Goal: Information Seeking & Learning: Find specific fact

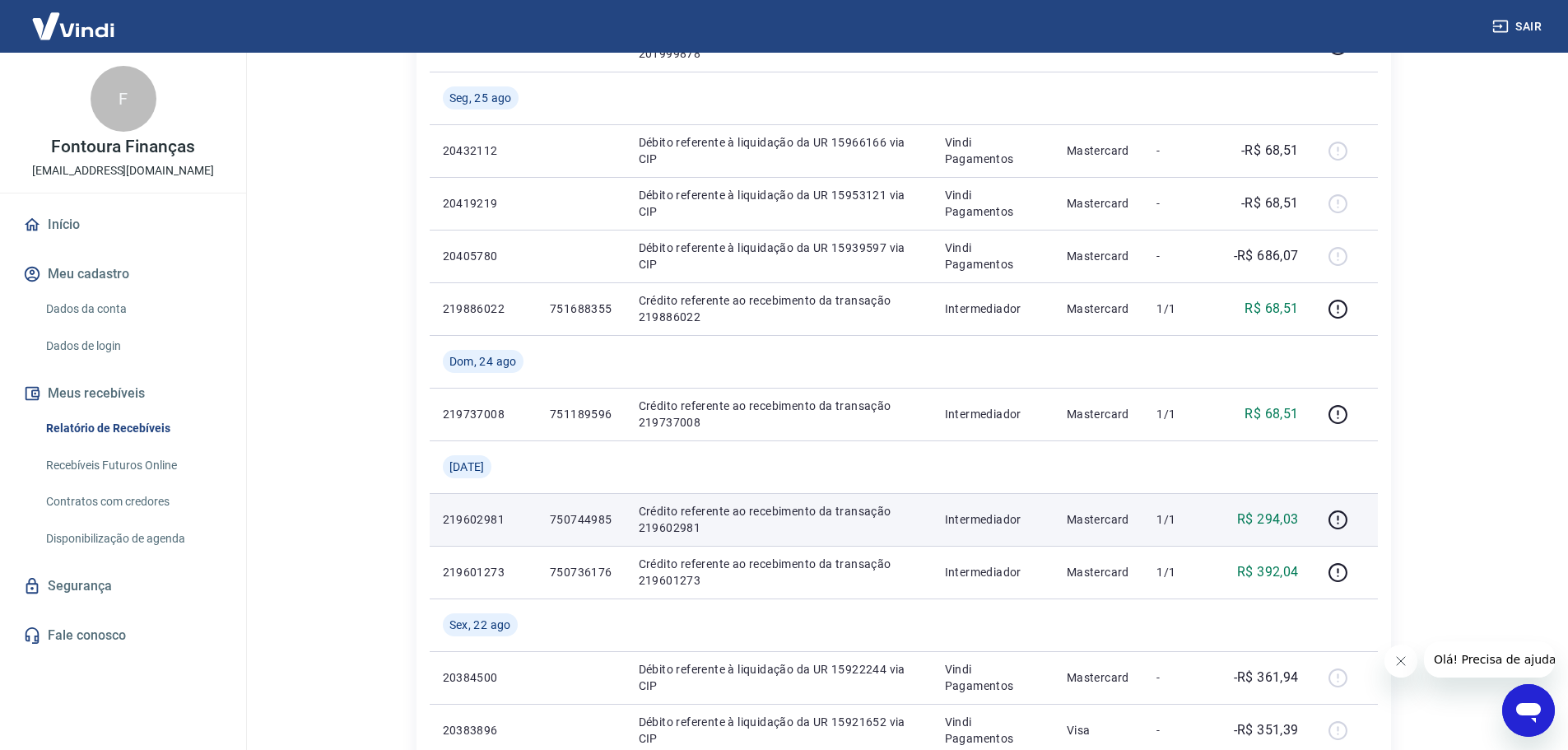
scroll to position [740, 0]
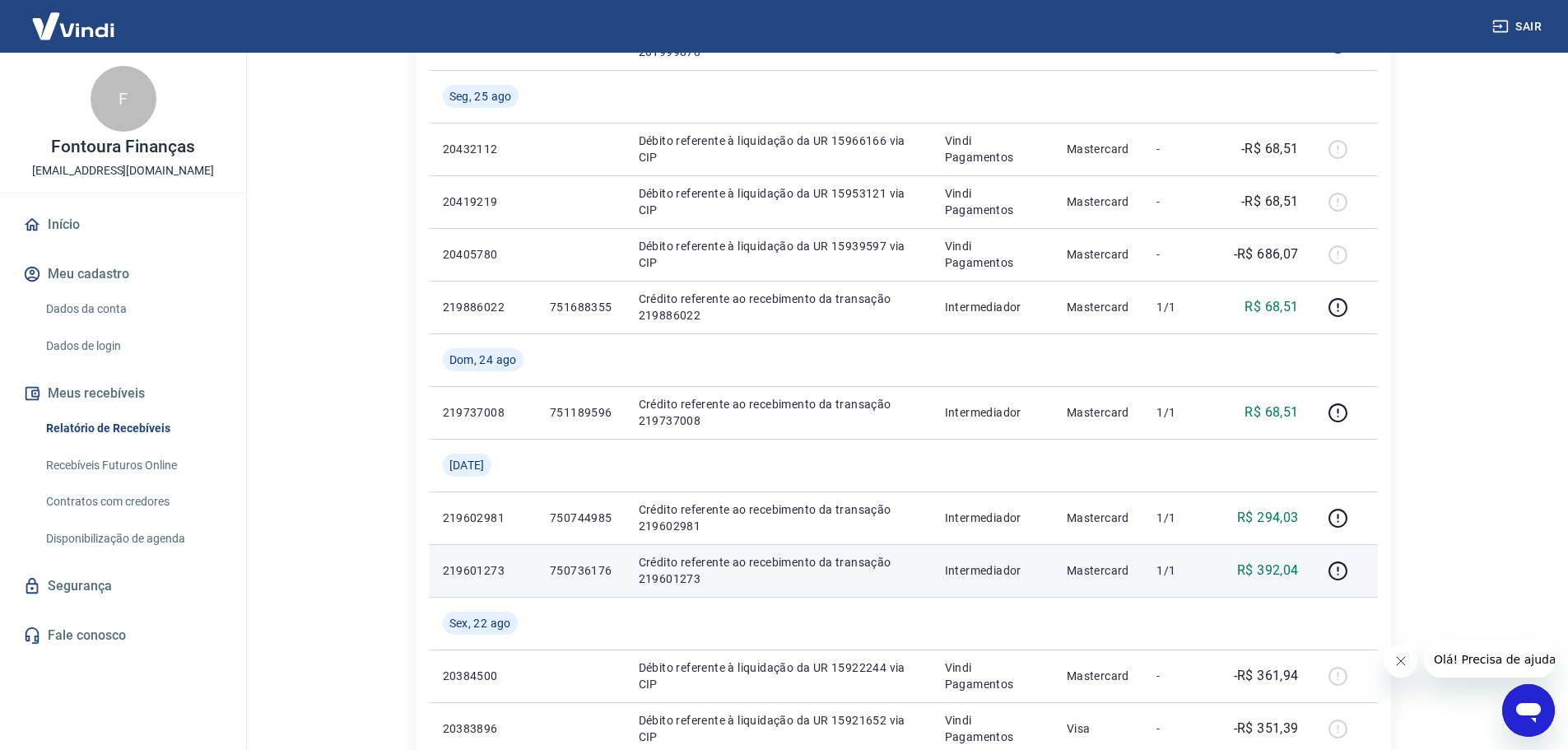
click at [478, 565] on p "219601273" at bounding box center [482, 570] width 80 height 16
copy p "219601273"
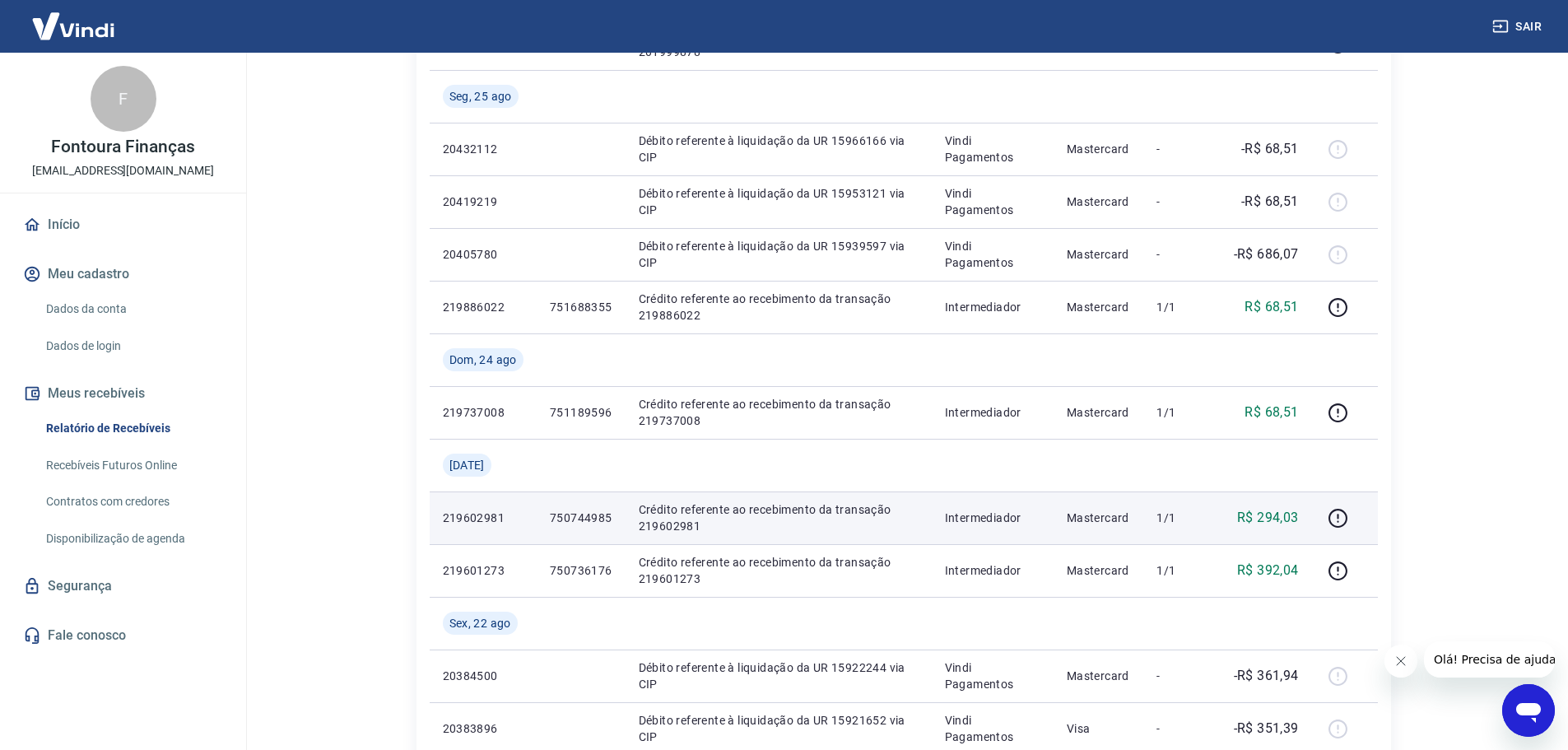
click at [484, 518] on p "219602981" at bounding box center [482, 518] width 80 height 16
copy p "219602981"
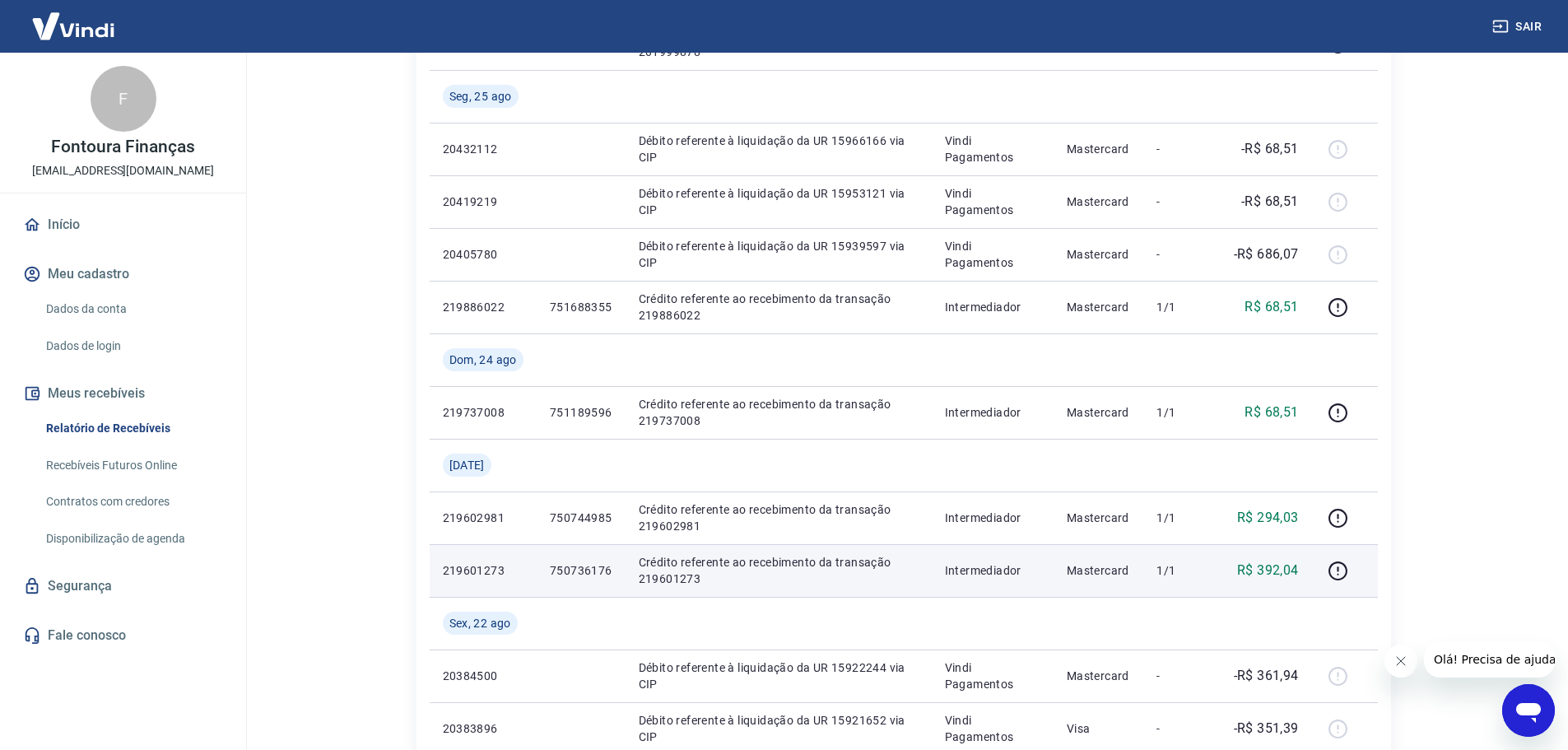
click at [471, 562] on td "219601273" at bounding box center [483, 570] width 107 height 53
click at [468, 569] on p "219601273" at bounding box center [482, 570] width 80 height 16
copy p "219601273"
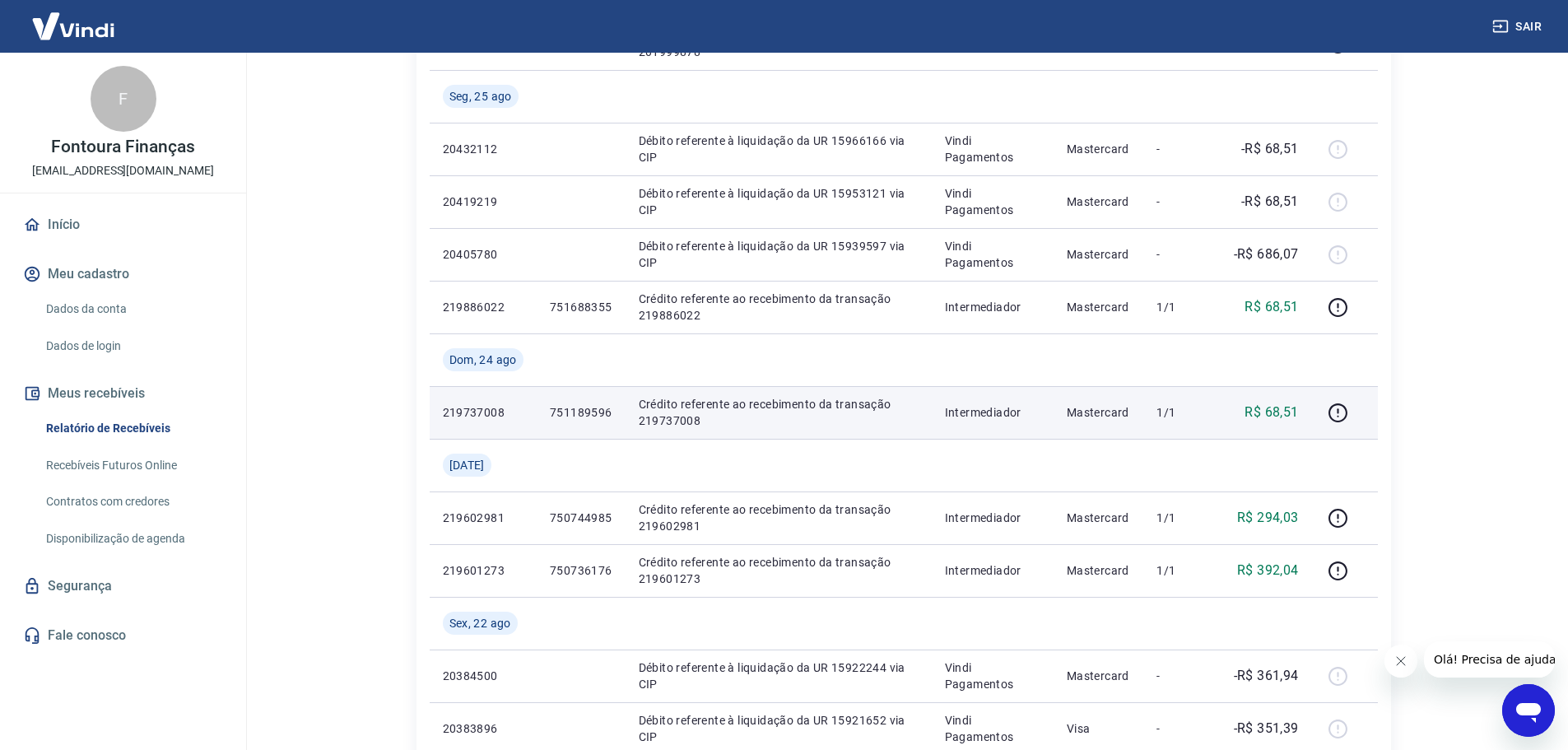
click at [480, 403] on td "219737008" at bounding box center [483, 412] width 107 height 53
copy p "219737008"
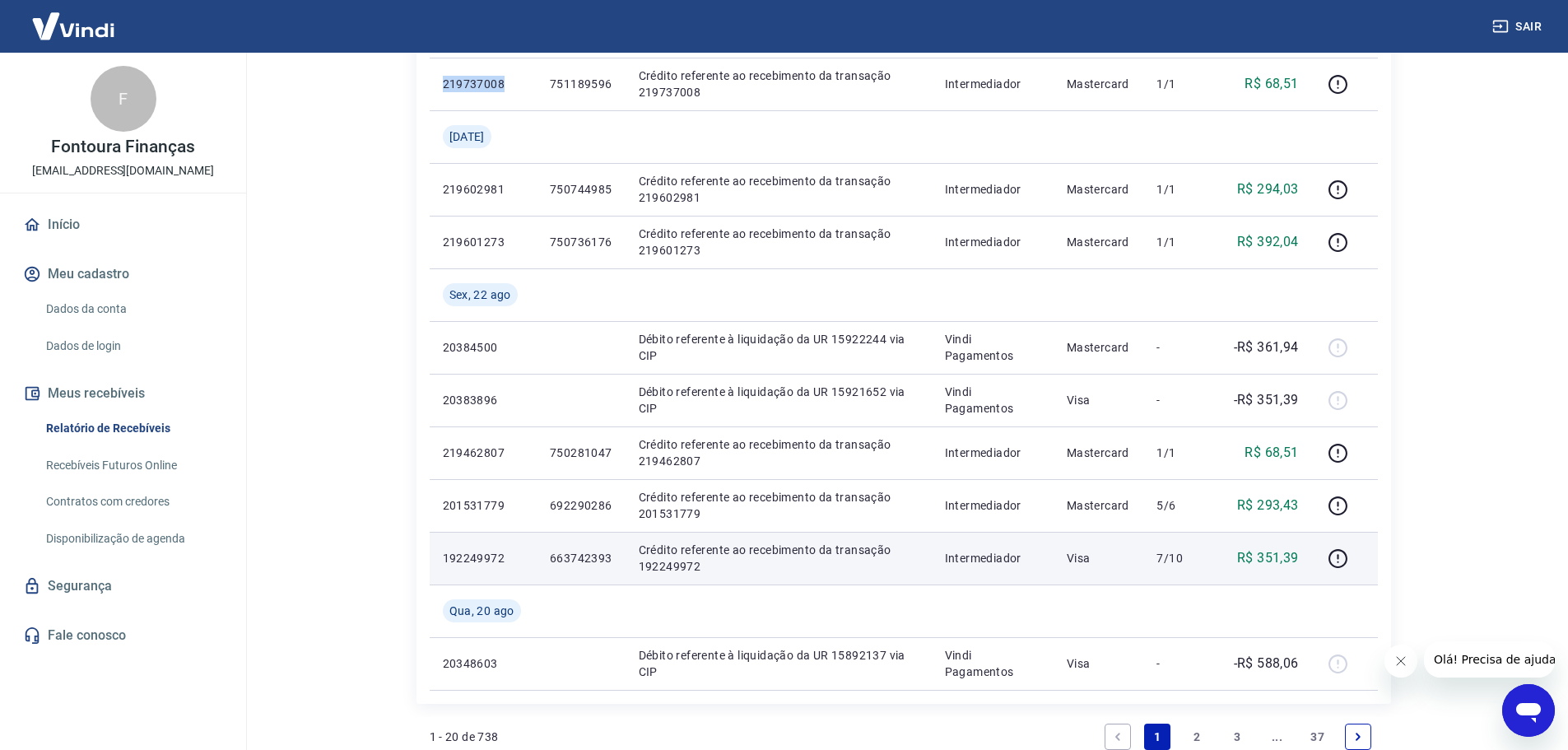
scroll to position [1070, 0]
click at [485, 559] on p "192249972" at bounding box center [482, 556] width 80 height 16
click at [860, 548] on p "Crédito referente ao recebimento da transação 192249972" at bounding box center [779, 557] width 280 height 33
click at [499, 550] on p "192249972" at bounding box center [482, 556] width 80 height 16
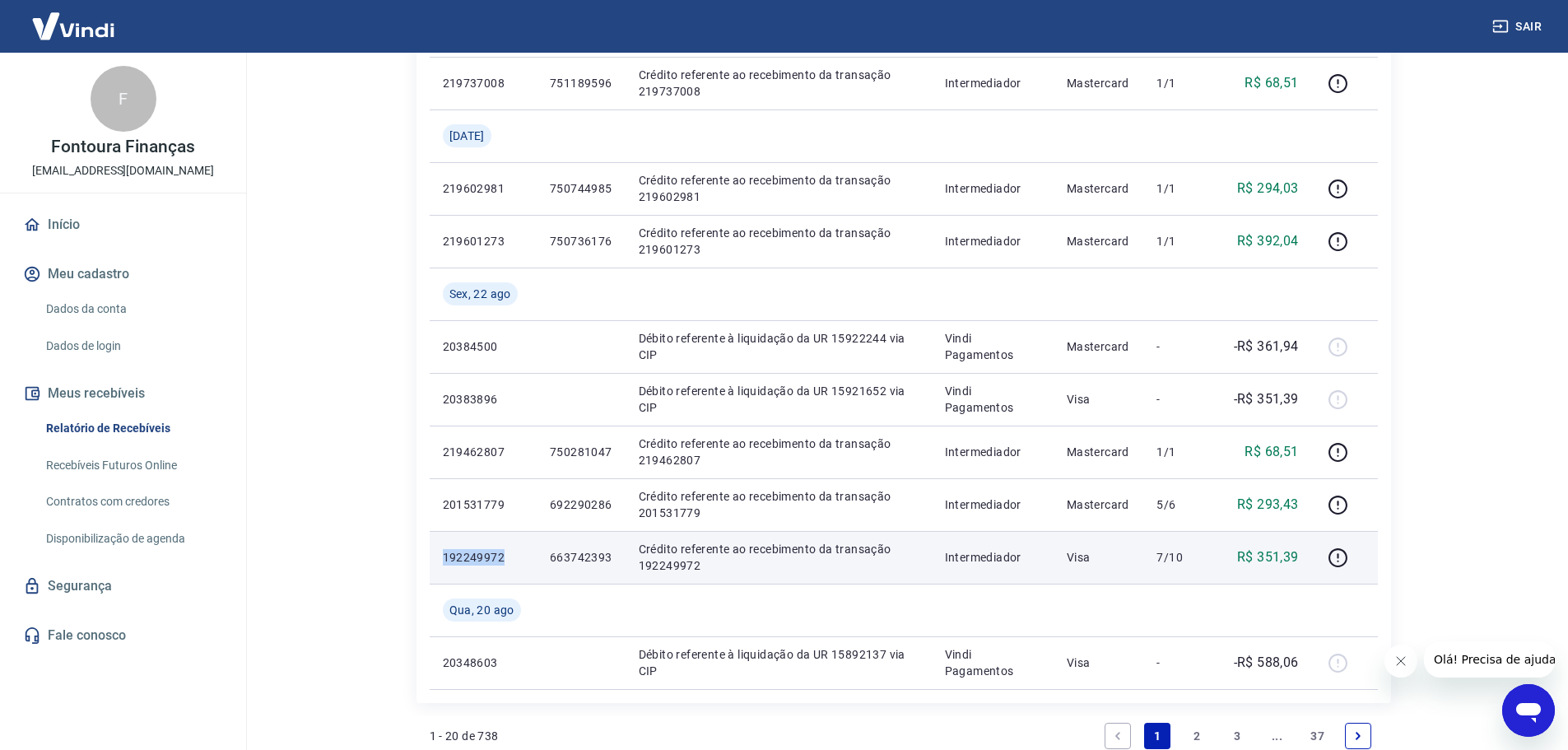
click at [499, 550] on p "192249972" at bounding box center [482, 556] width 80 height 16
copy p "192249972"
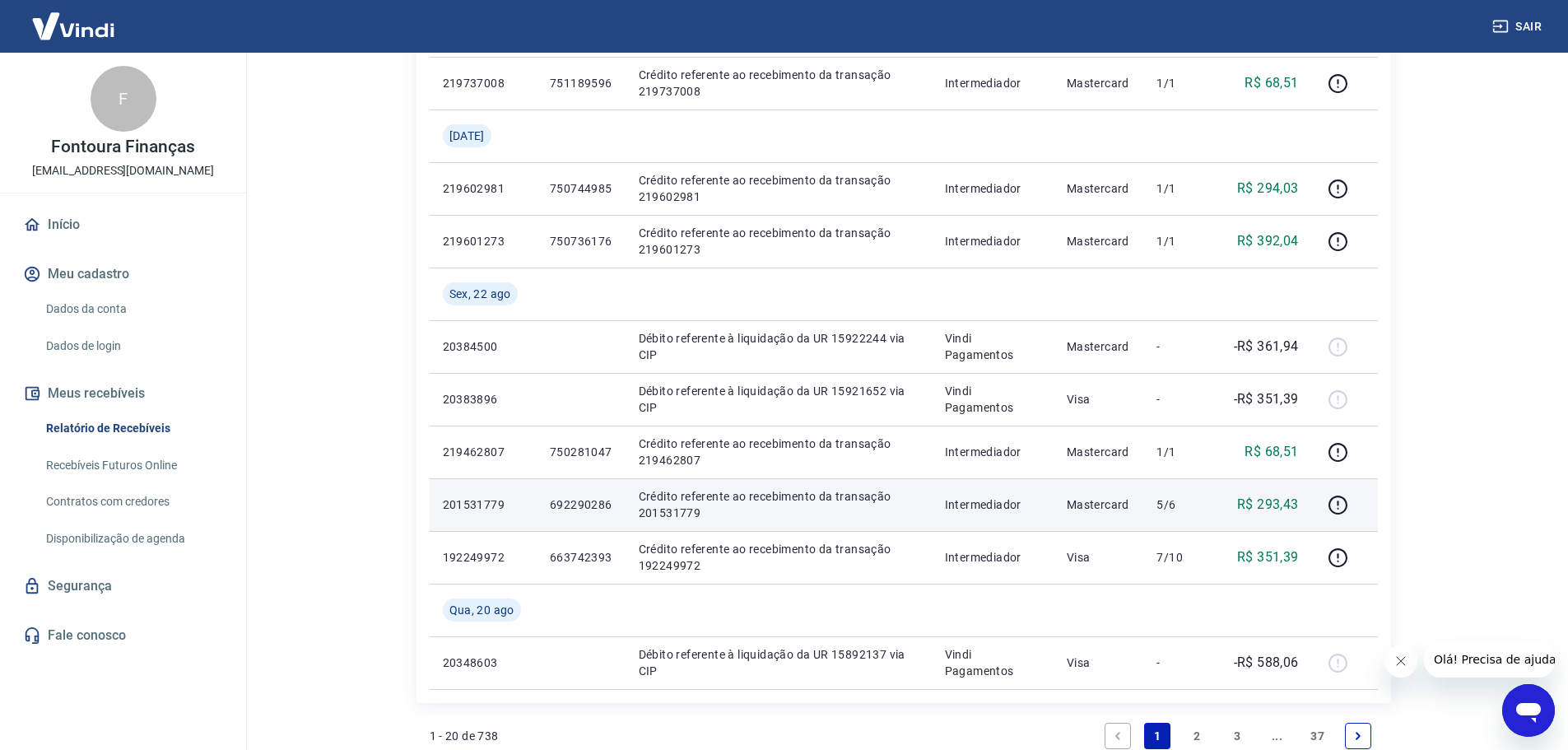
click at [483, 500] on p "201531779" at bounding box center [482, 504] width 80 height 16
copy p "201531779"
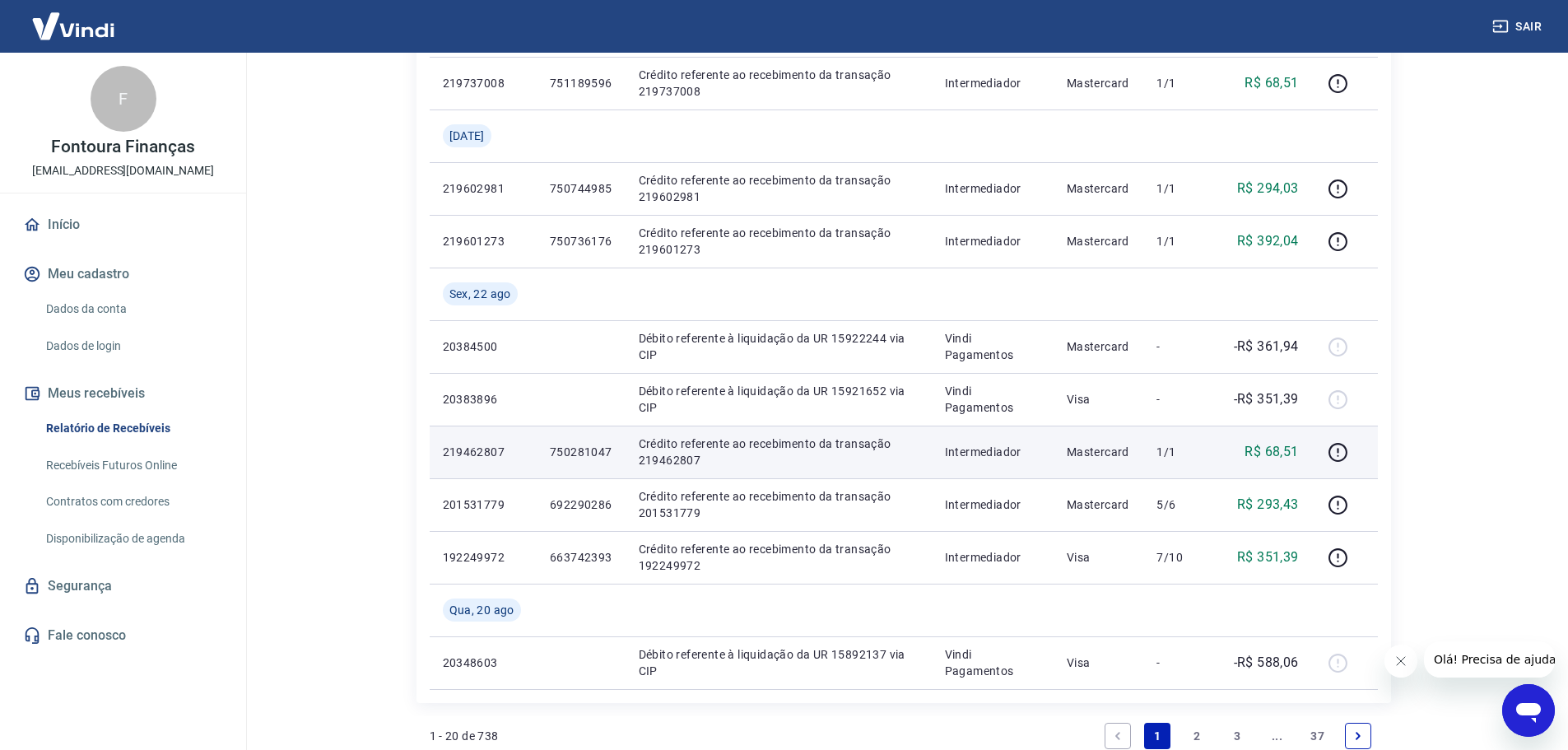
click at [471, 451] on p "219462807" at bounding box center [482, 451] width 80 height 16
copy p "219462807"
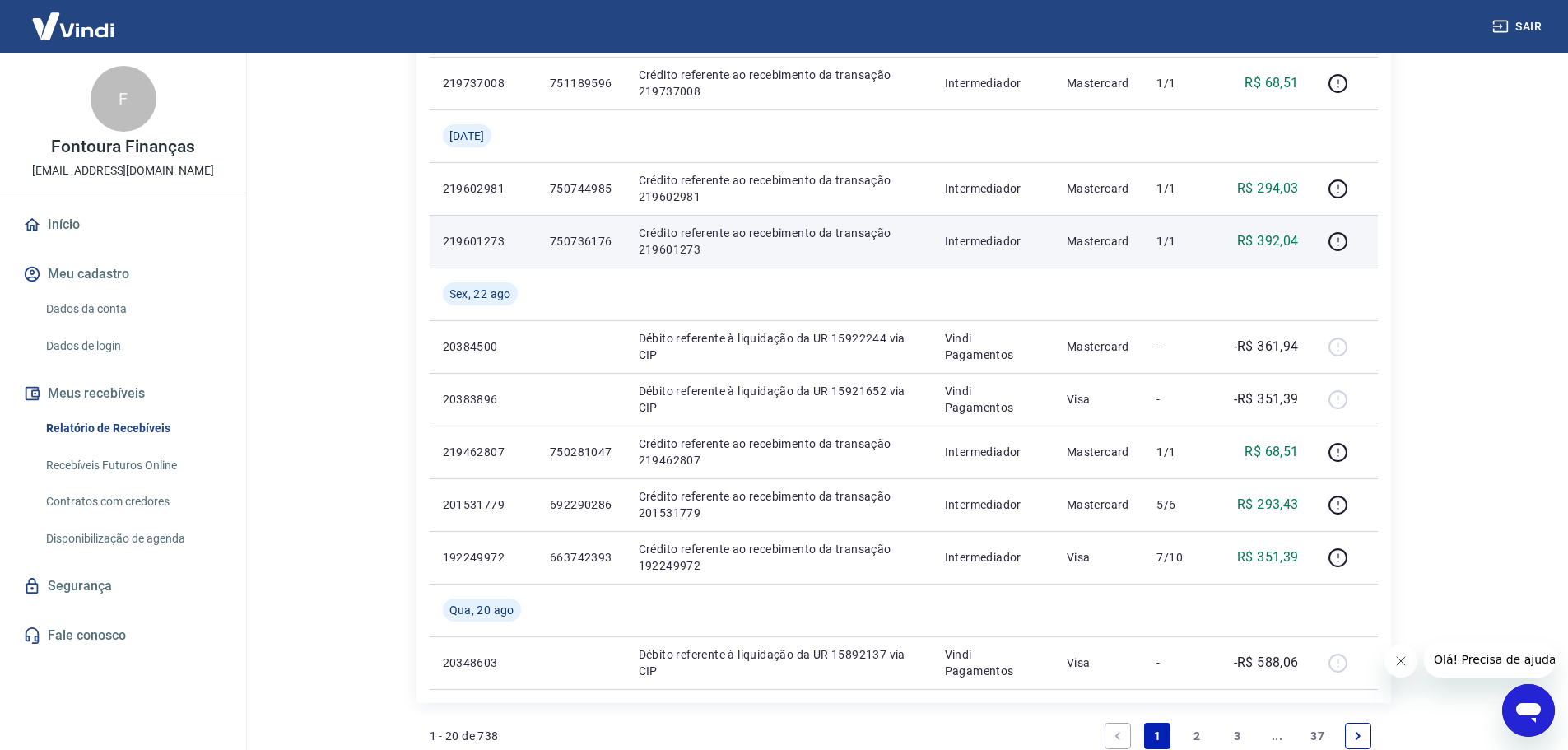
click at [483, 239] on p "219601273" at bounding box center [482, 241] width 80 height 16
copy p "219601273"
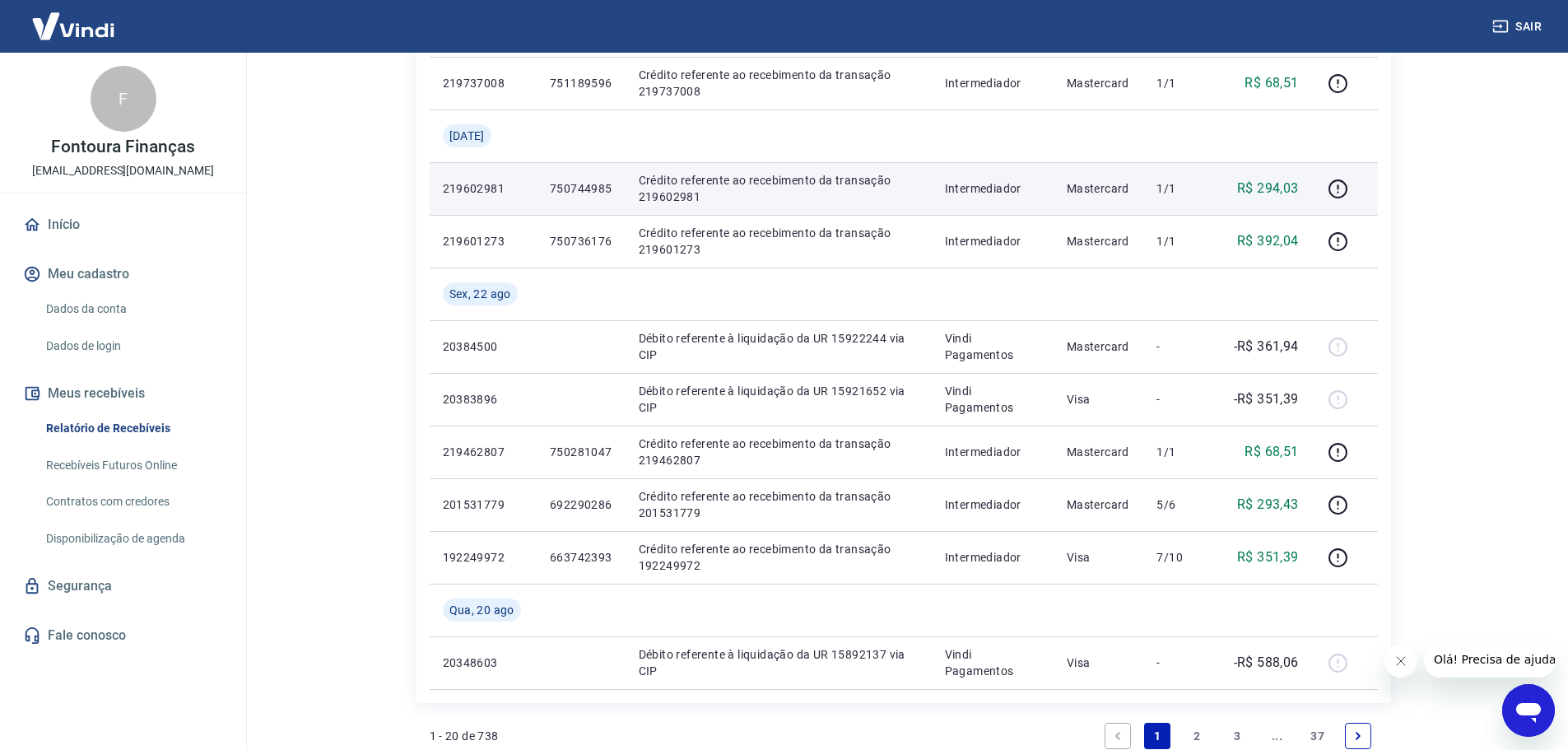
click at [475, 191] on p "219602981" at bounding box center [482, 188] width 80 height 16
copy p "219602981"
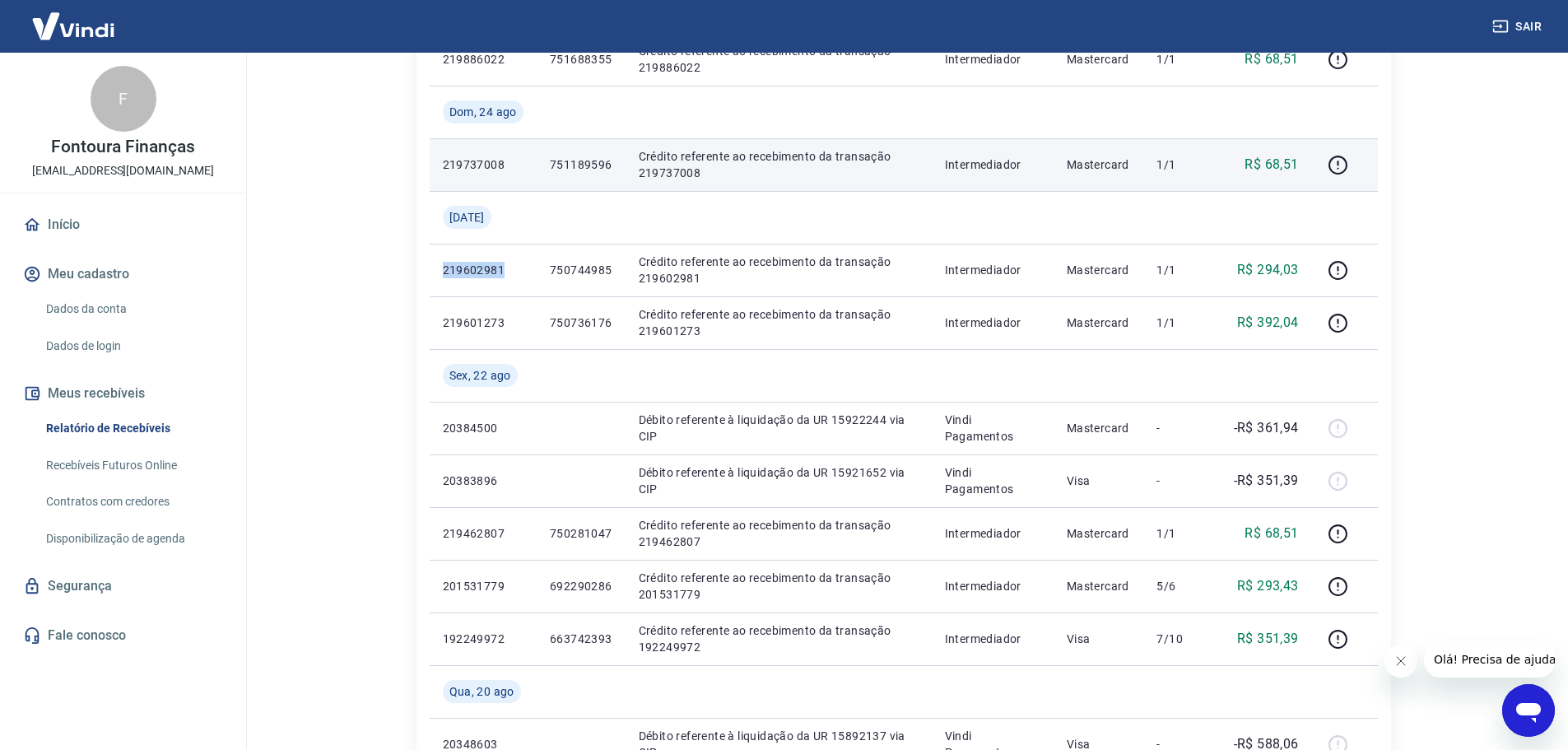
scroll to position [988, 0]
click at [476, 166] on p "219737008" at bounding box center [482, 165] width 80 height 16
copy p "219737008"
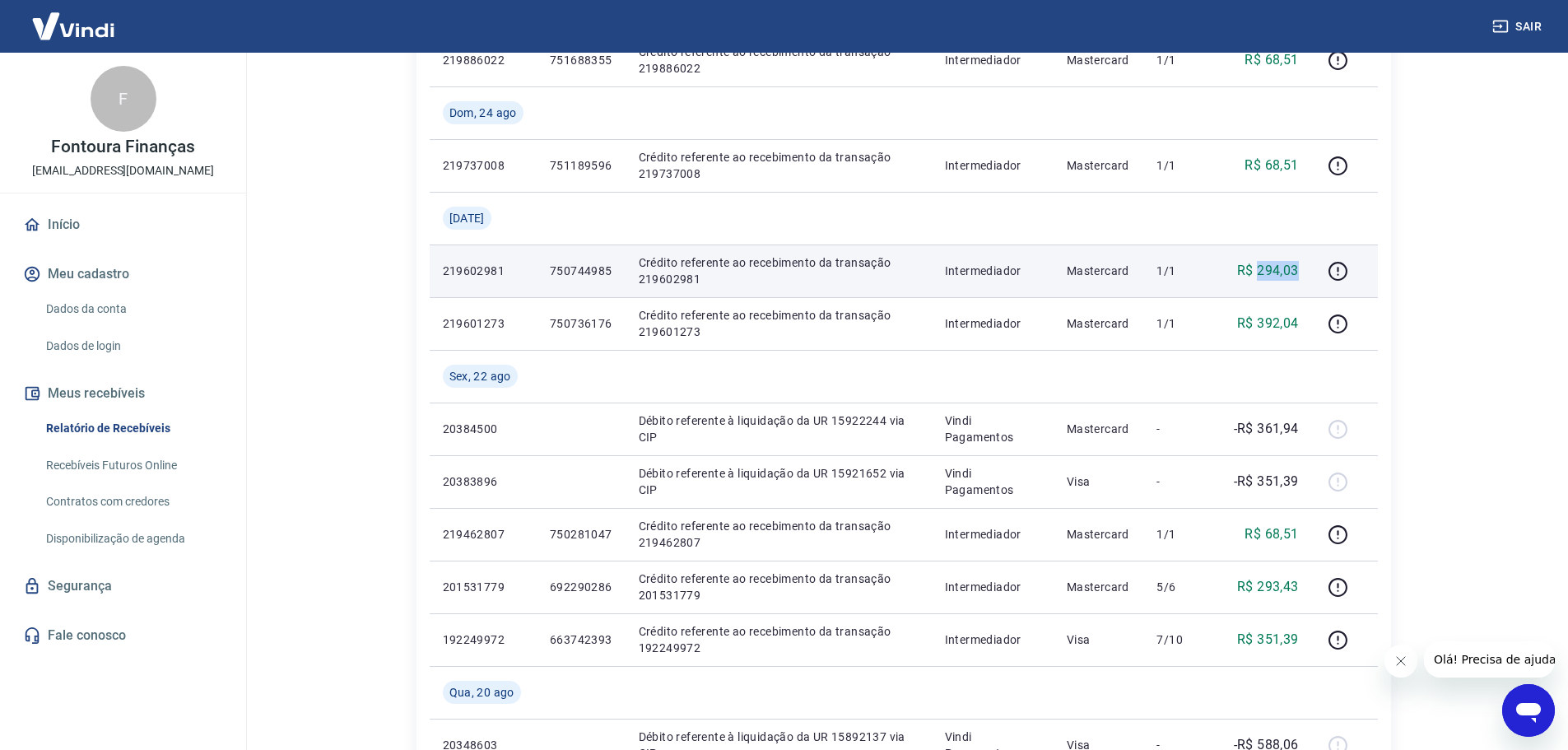
drag, startPoint x: 1259, startPoint y: 267, endPoint x: 1302, endPoint y: 267, distance: 43.0
click at [1302, 267] on td "R$ 294,03" at bounding box center [1266, 270] width 93 height 53
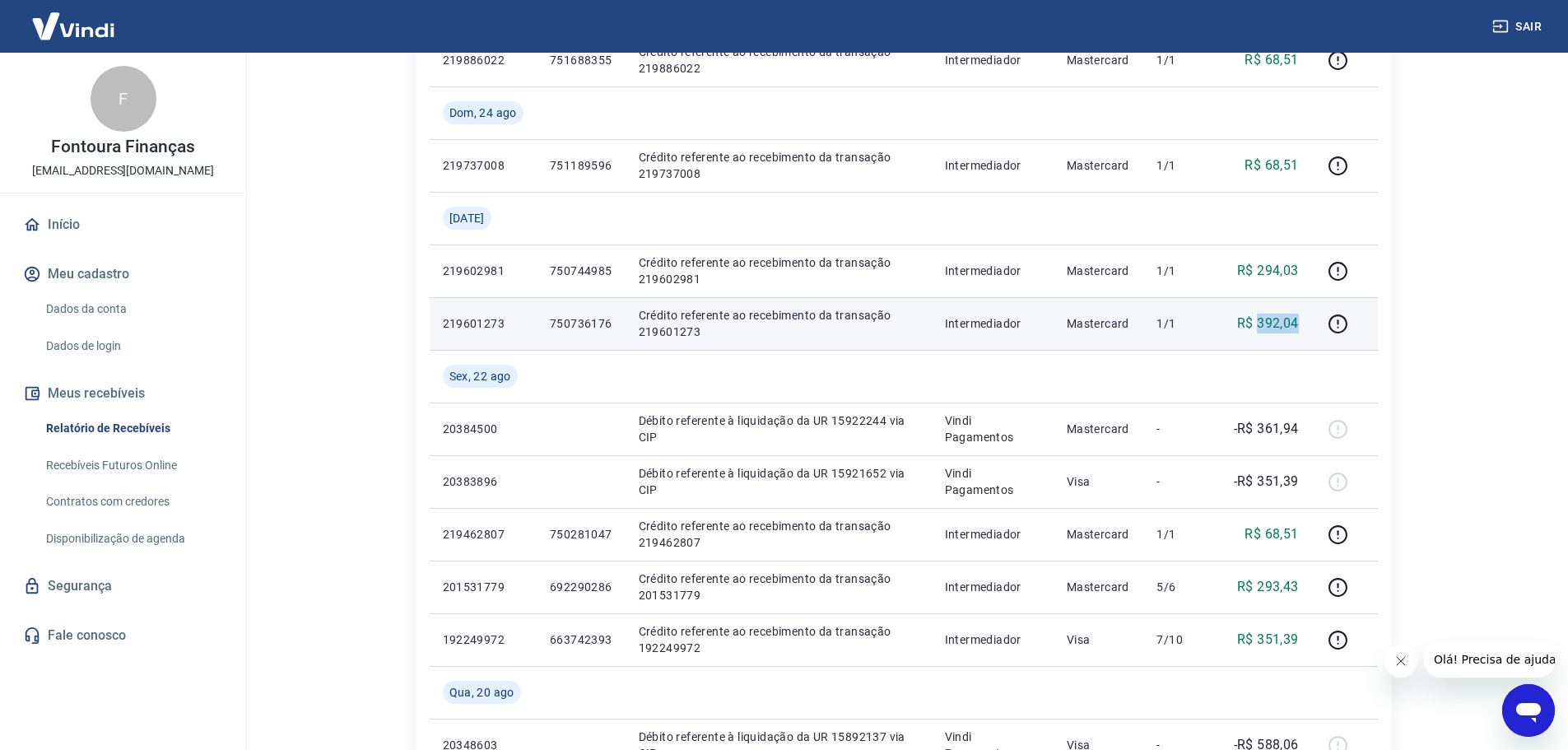
drag, startPoint x: 1258, startPoint y: 321, endPoint x: 1300, endPoint y: 322, distance: 42.0
click at [1299, 322] on p "R$ 392,04" at bounding box center [1268, 323] width 61 height 20
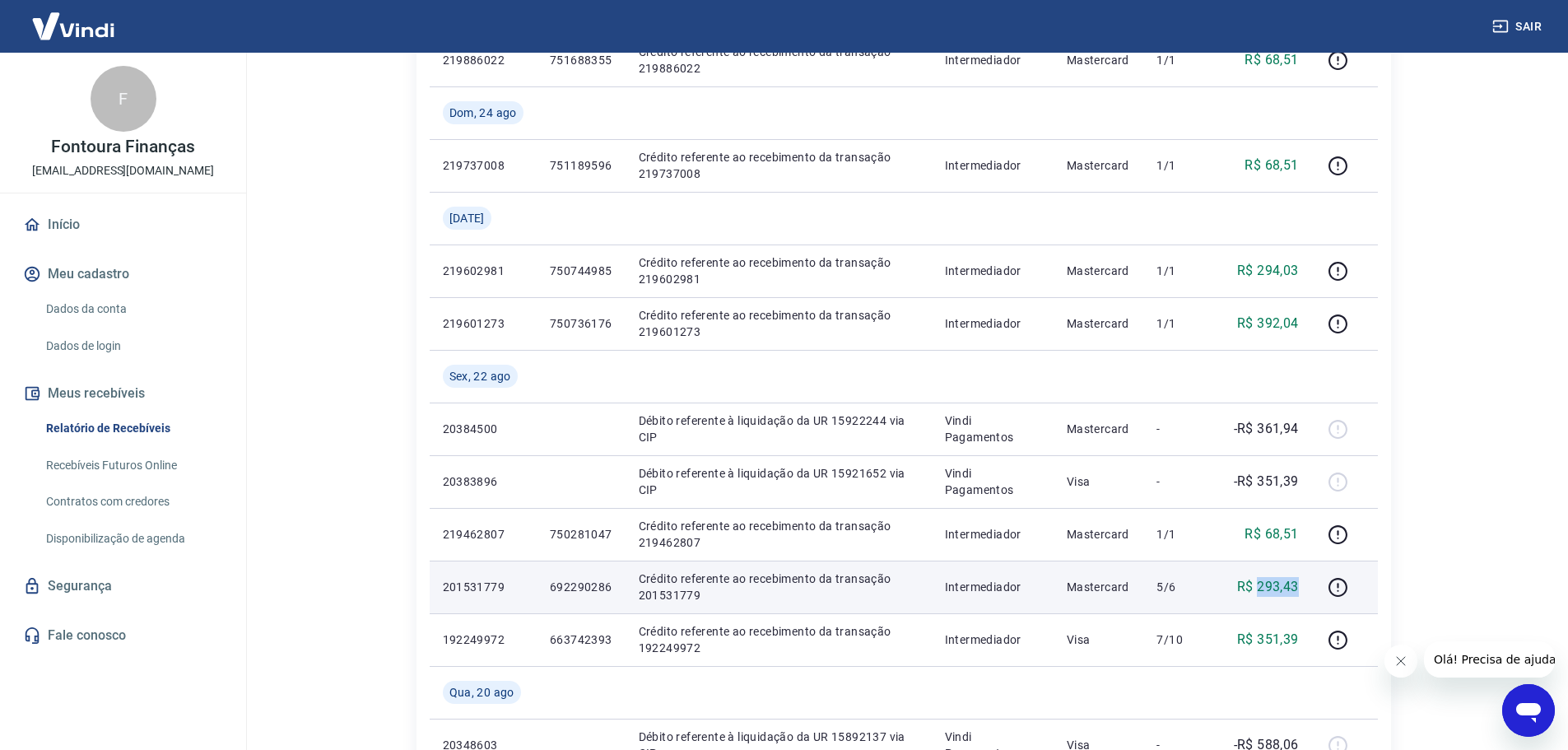
drag, startPoint x: 1259, startPoint y: 587, endPoint x: 1302, endPoint y: 588, distance: 43.0
click at [1302, 588] on td "R$ 293,43" at bounding box center [1266, 587] width 93 height 53
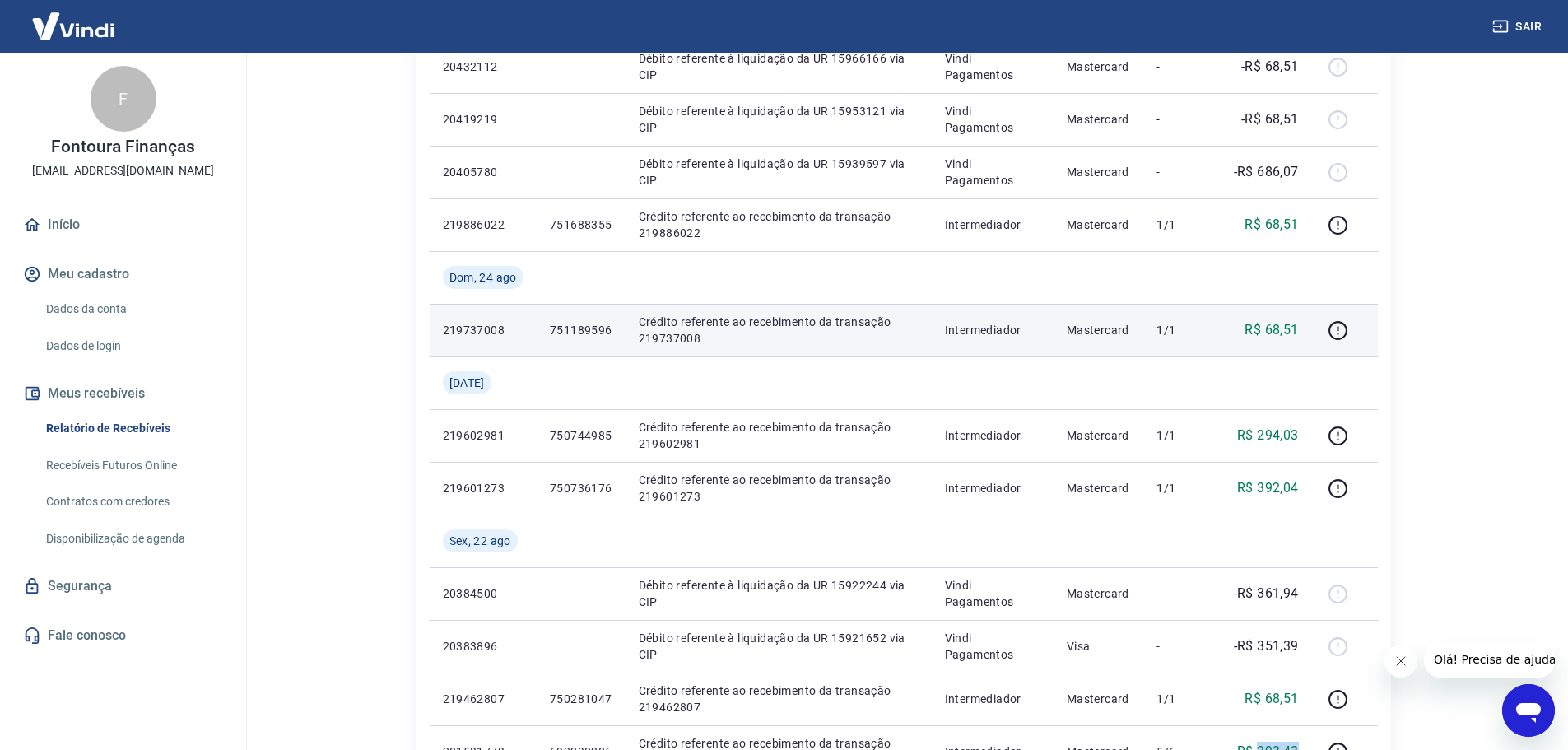
scroll to position [740, 0]
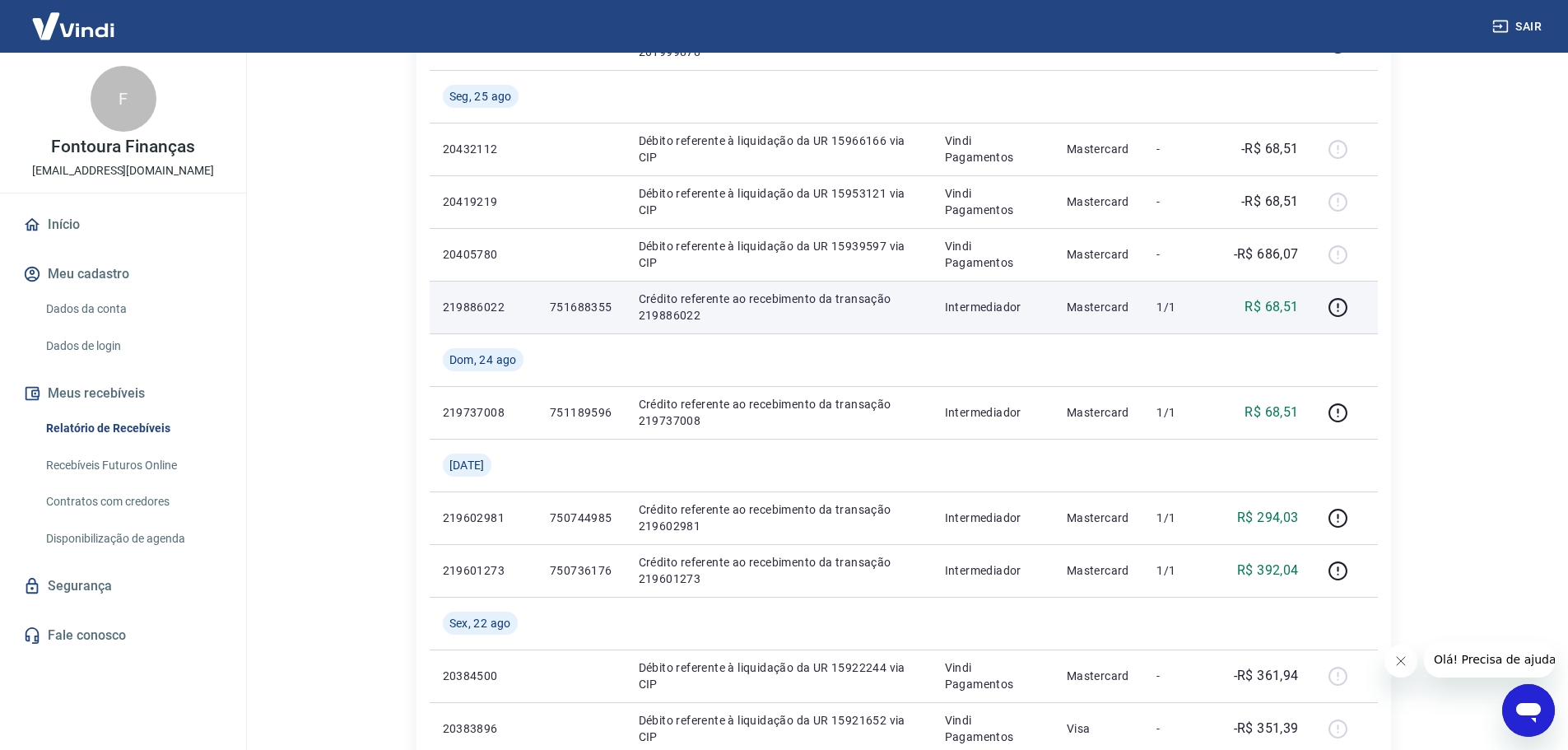
click at [462, 306] on p "219886022" at bounding box center [482, 307] width 80 height 16
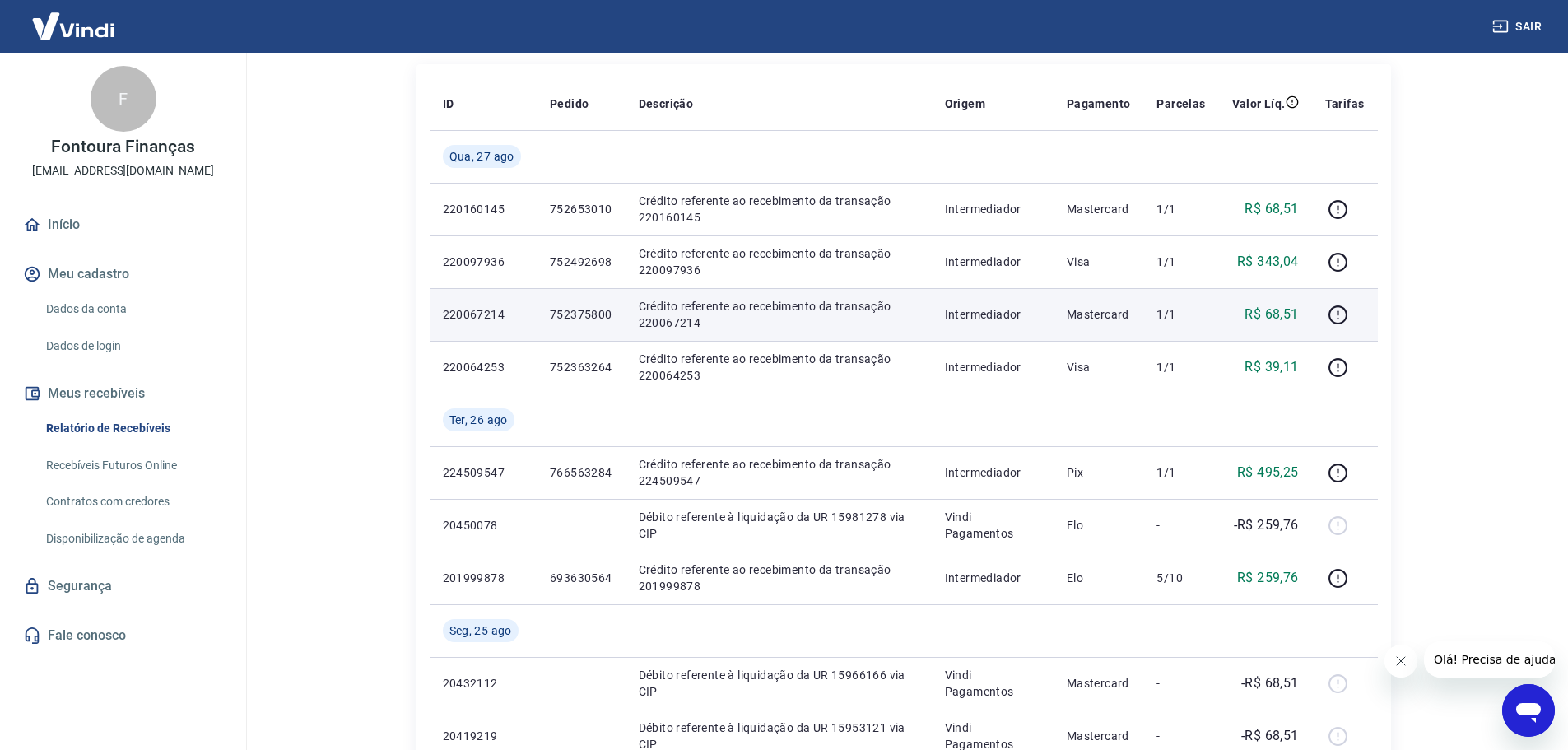
scroll to position [247, 0]
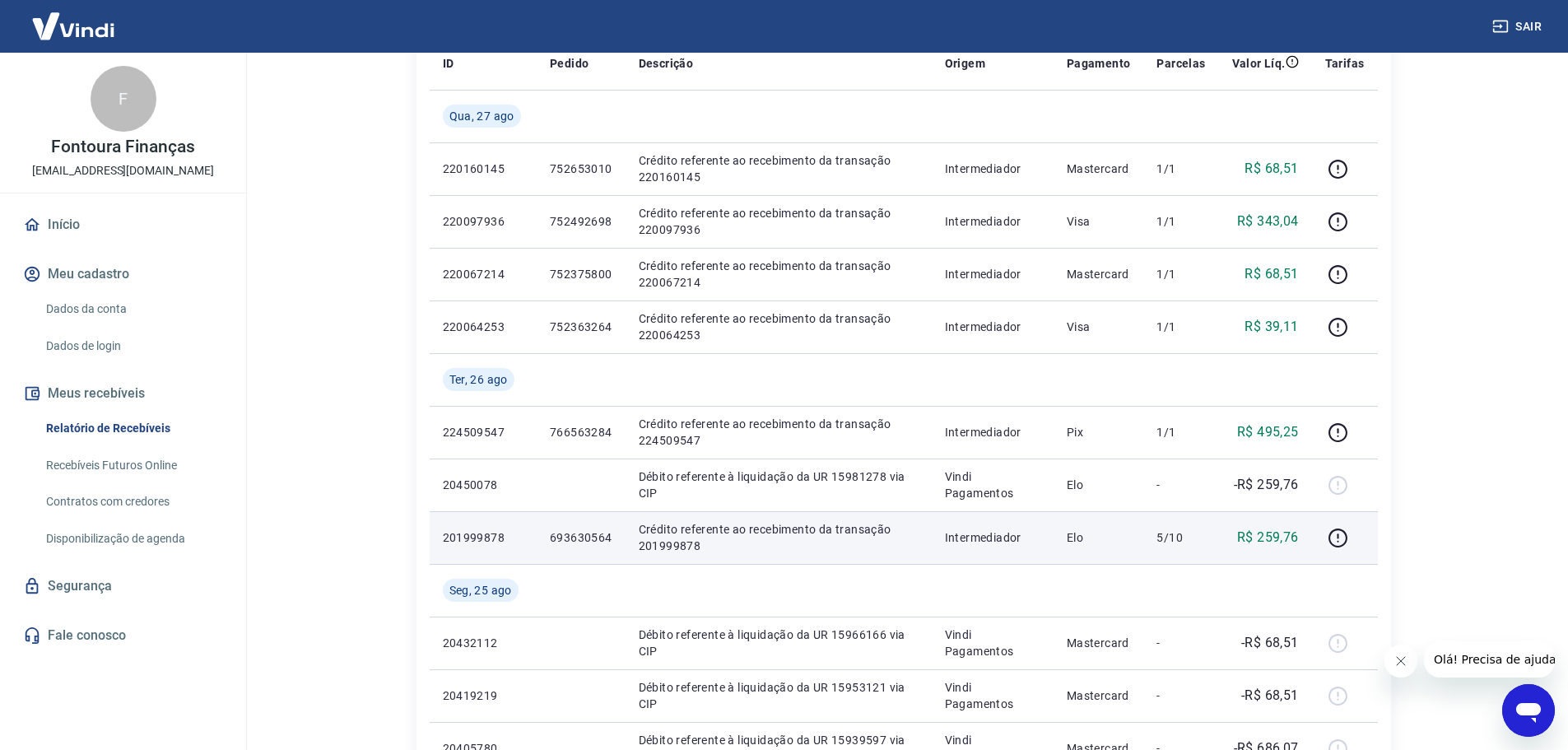
click at [503, 532] on p "201999878" at bounding box center [482, 537] width 80 height 16
click at [499, 533] on p "201999878" at bounding box center [482, 537] width 80 height 16
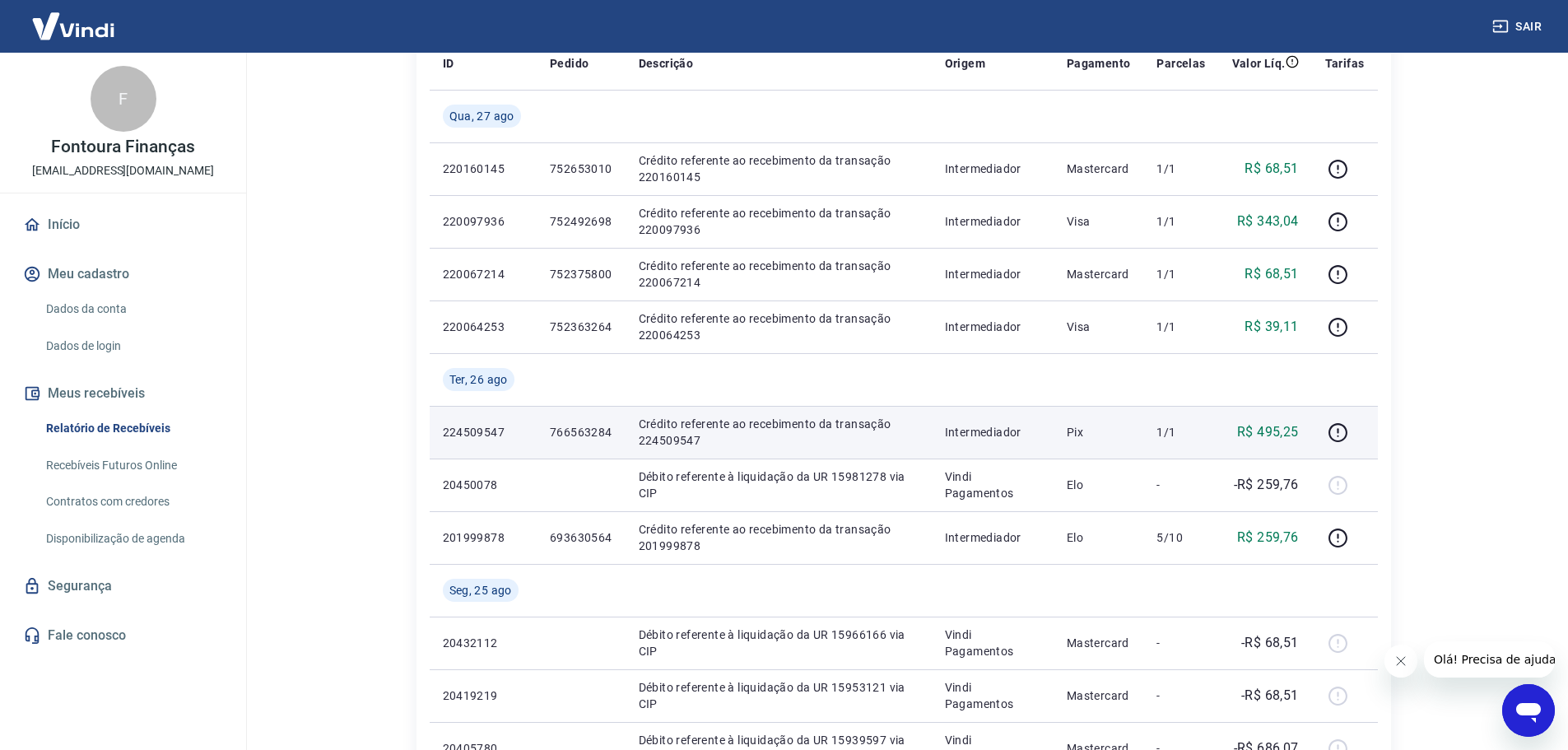
click at [490, 432] on p "224509547" at bounding box center [482, 432] width 80 height 16
click at [572, 430] on p "766563284" at bounding box center [581, 432] width 62 height 16
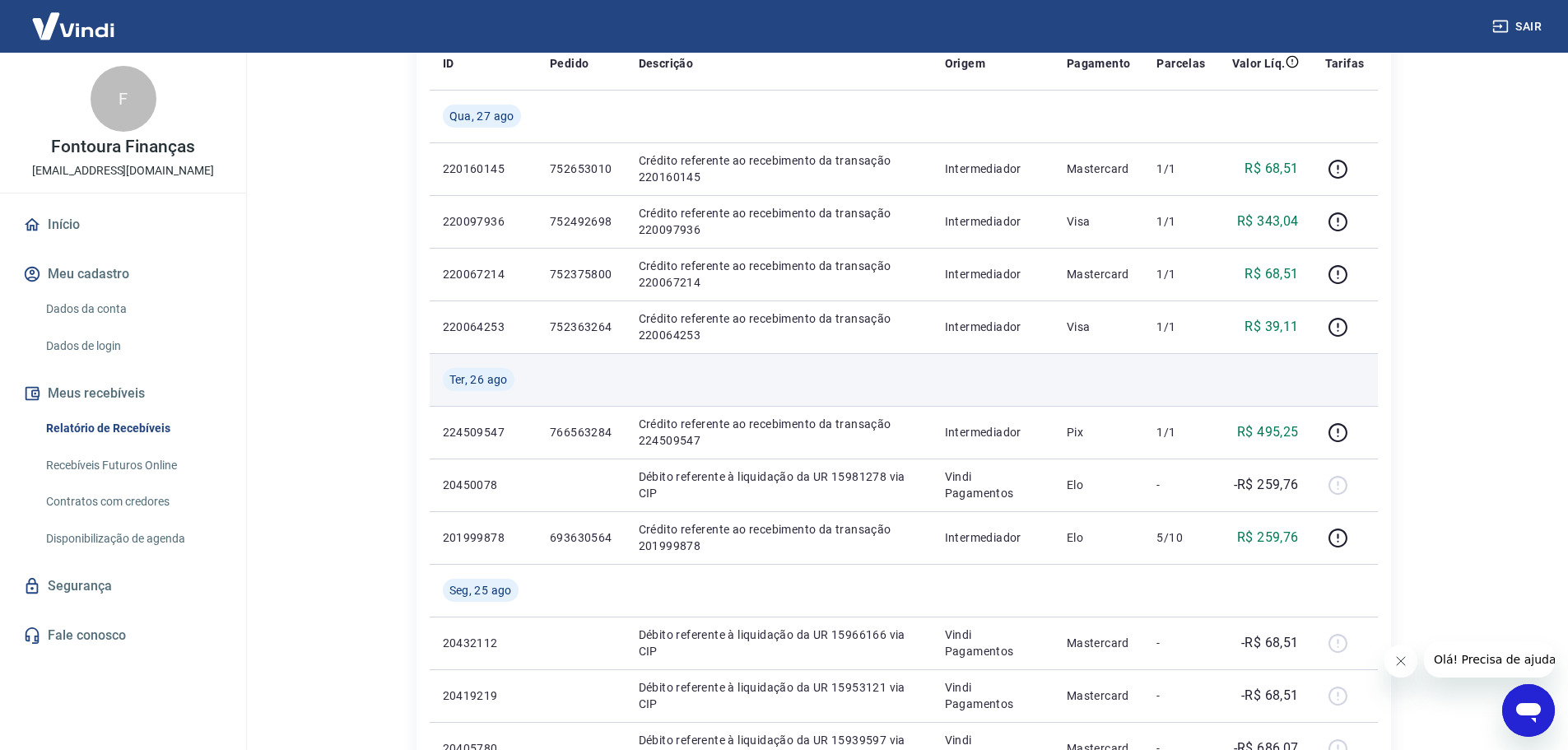
click at [1144, 386] on td at bounding box center [1099, 379] width 91 height 53
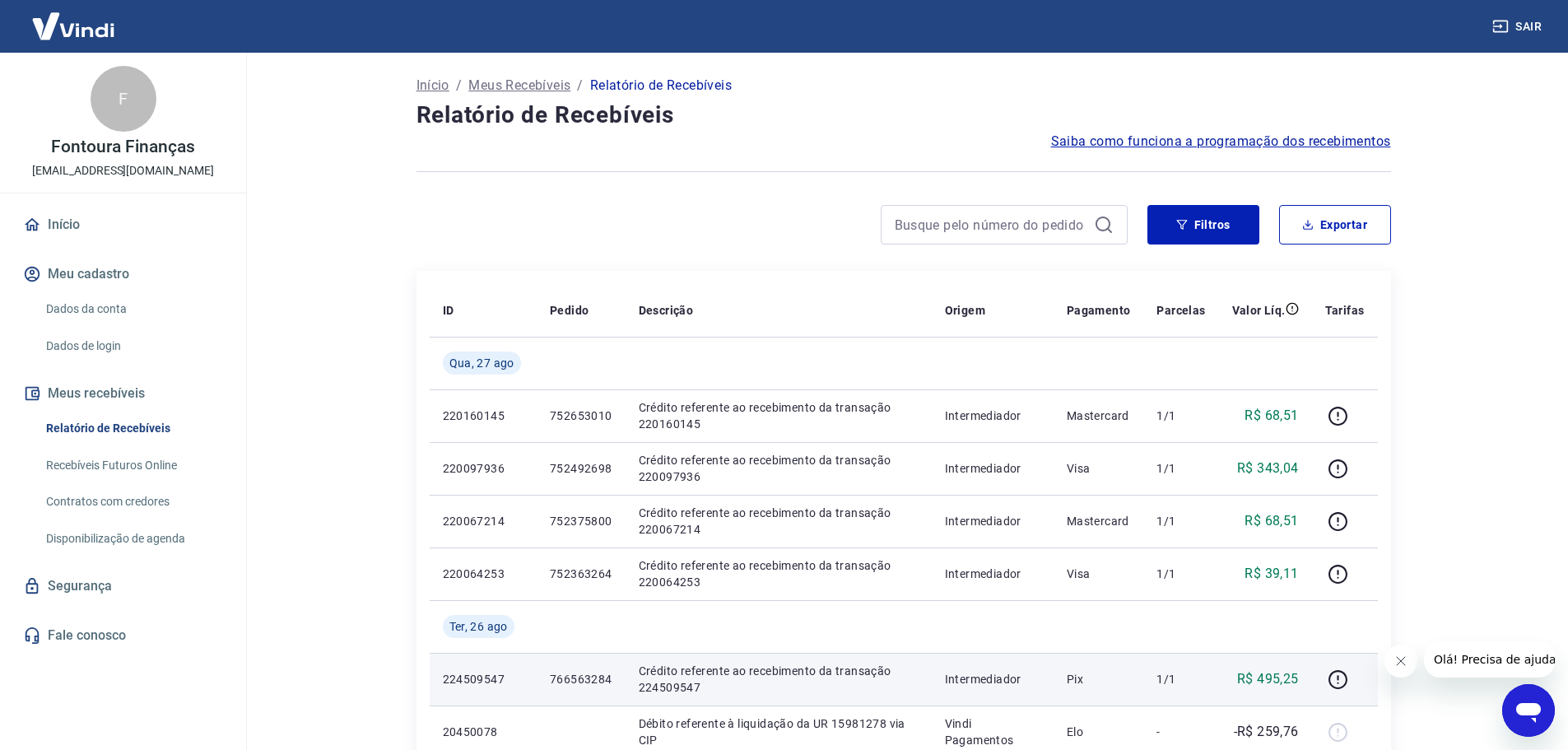
scroll to position [247, 0]
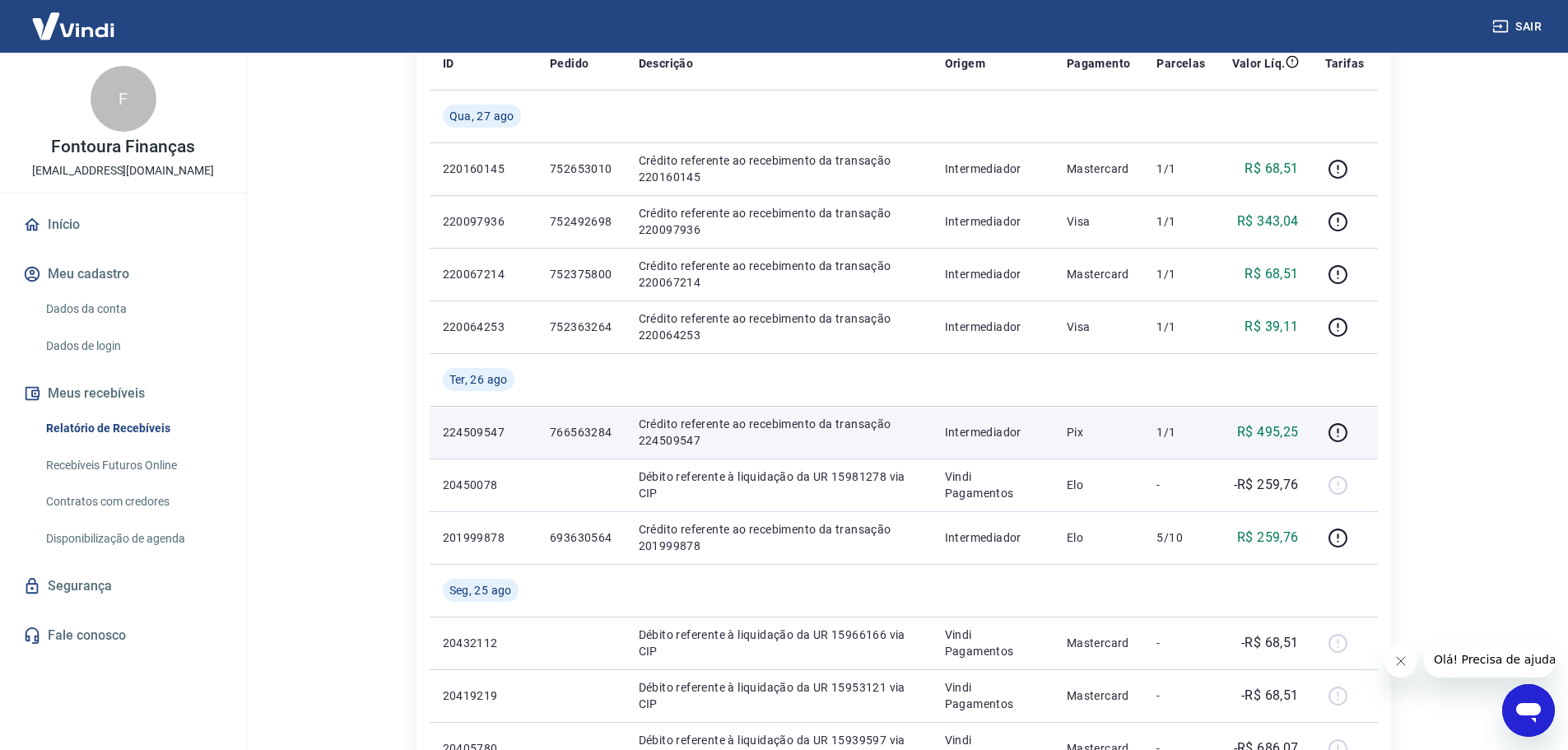
click at [498, 425] on p "224509547" at bounding box center [482, 432] width 80 height 16
copy p "224509547"
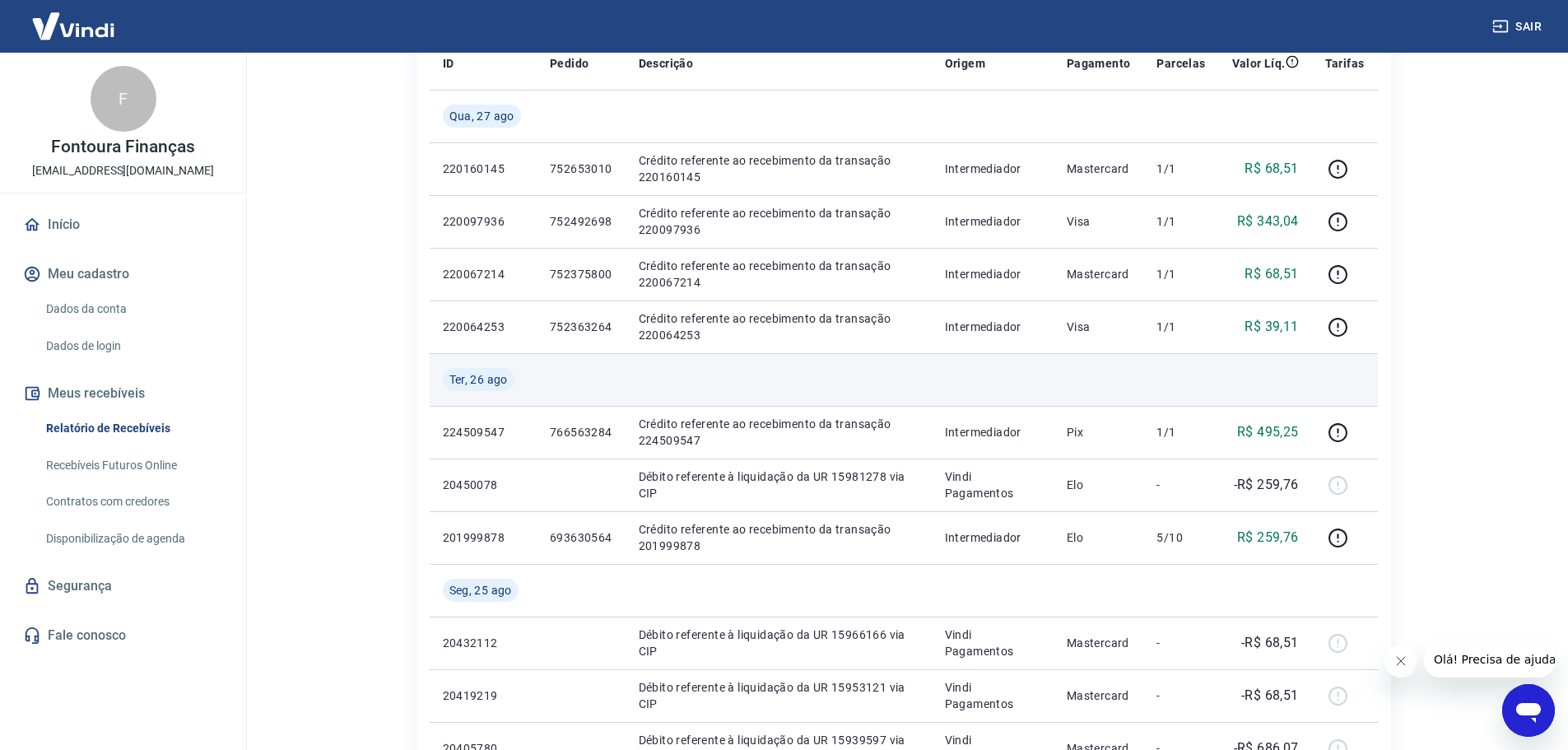
drag, startPoint x: 1453, startPoint y: 410, endPoint x: 1370, endPoint y: 392, distance: 84.9
click at [1453, 410] on main "Início / Meus Recebíveis / Relatório de Recebíveis Relatório de Recebíveis Saib…" at bounding box center [903, 154] width 1329 height 697
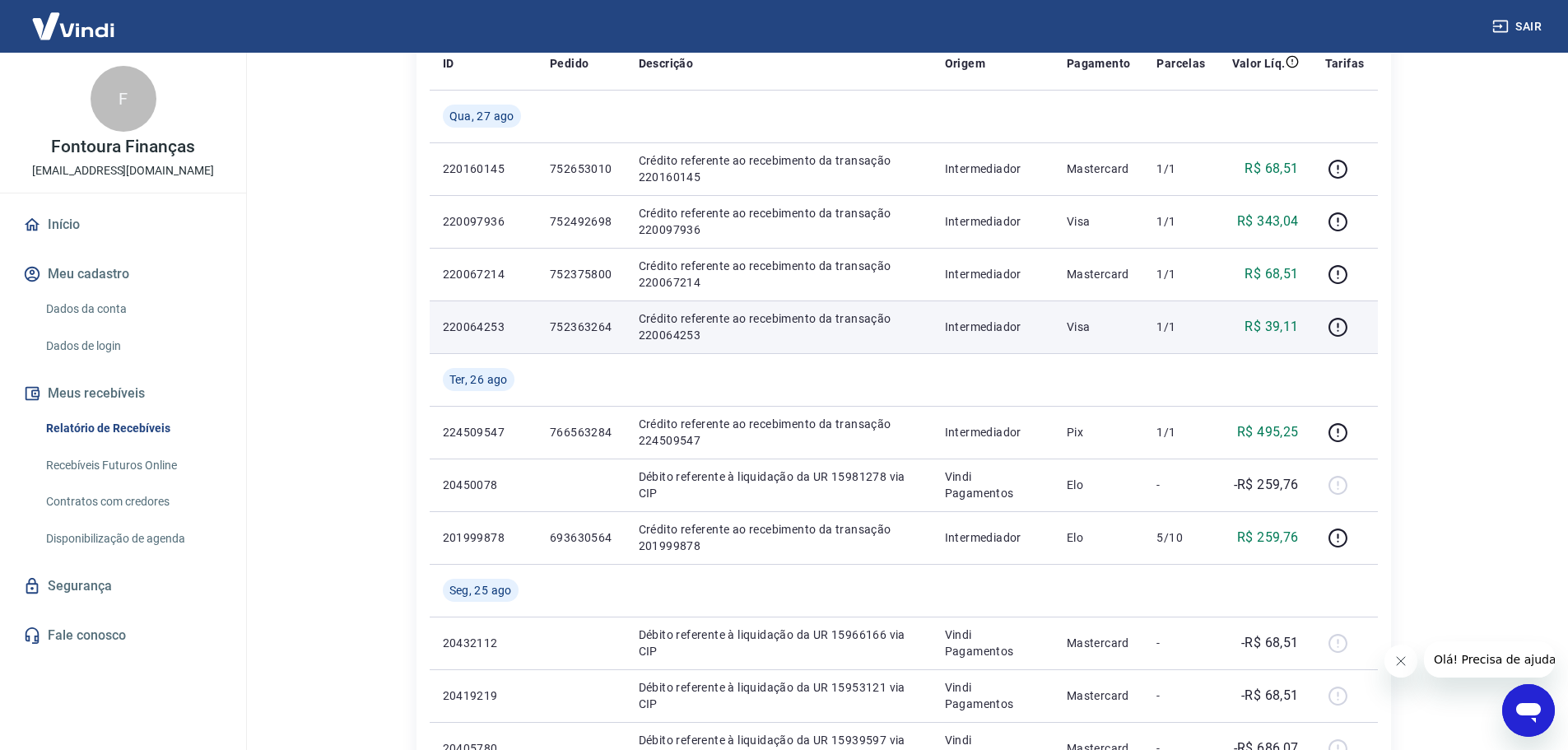
click at [469, 320] on p "220064253" at bounding box center [482, 327] width 80 height 16
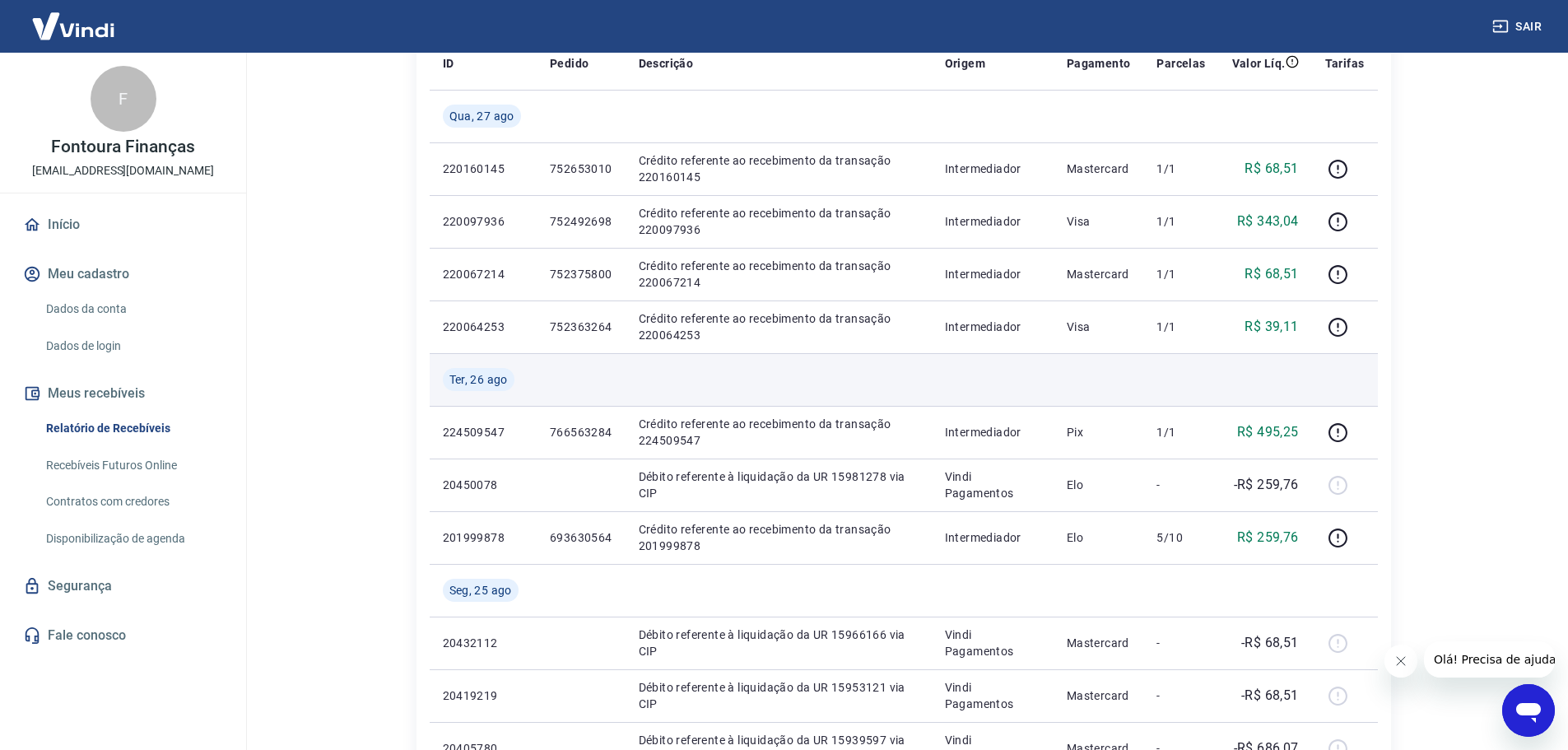
click at [1137, 378] on td at bounding box center [1099, 379] width 91 height 53
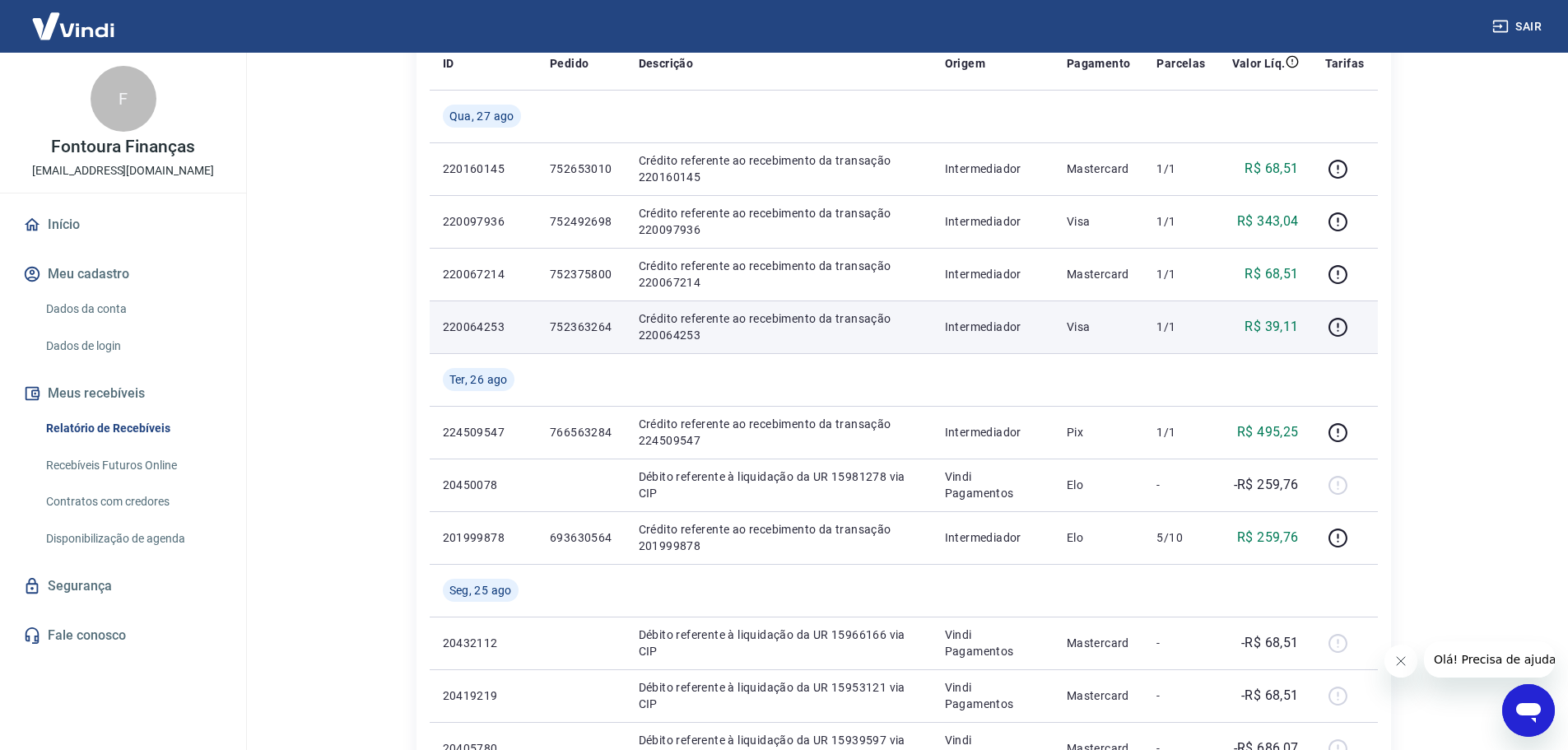
click at [469, 317] on td "220064253" at bounding box center [483, 327] width 107 height 53
copy p "220064253"
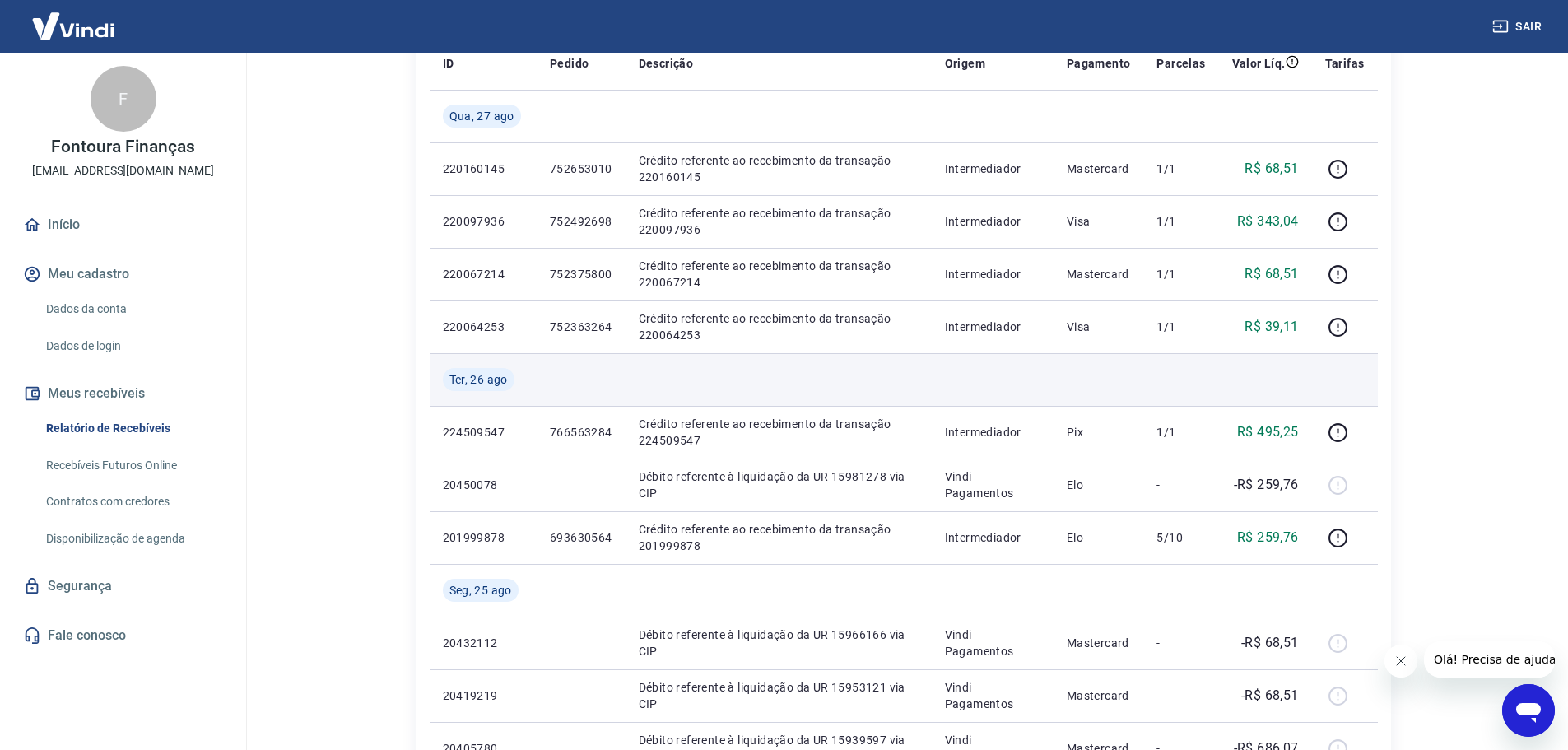
click at [1114, 367] on td at bounding box center [1099, 379] width 91 height 53
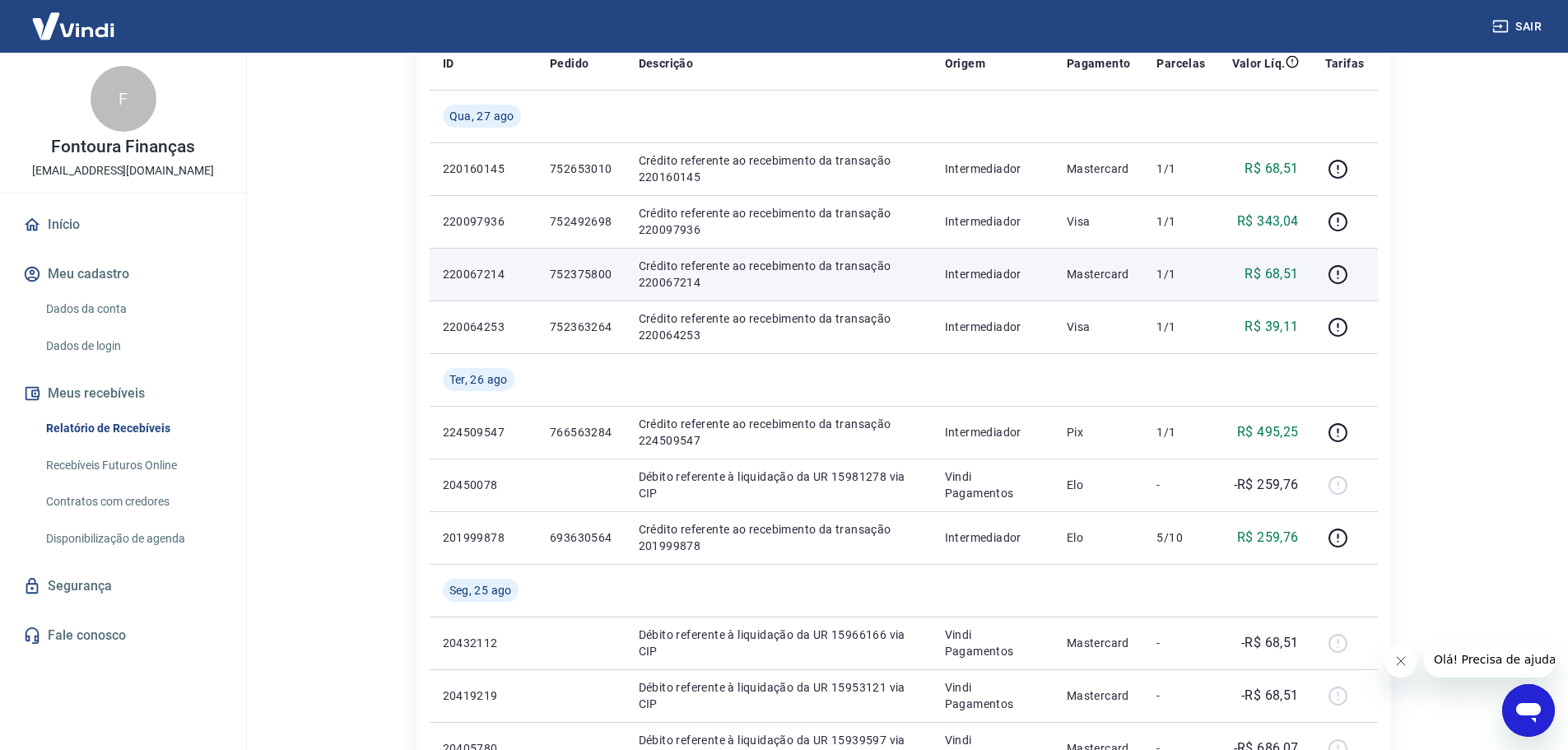
click at [482, 274] on p "220067214" at bounding box center [482, 274] width 80 height 16
copy p "220067214"
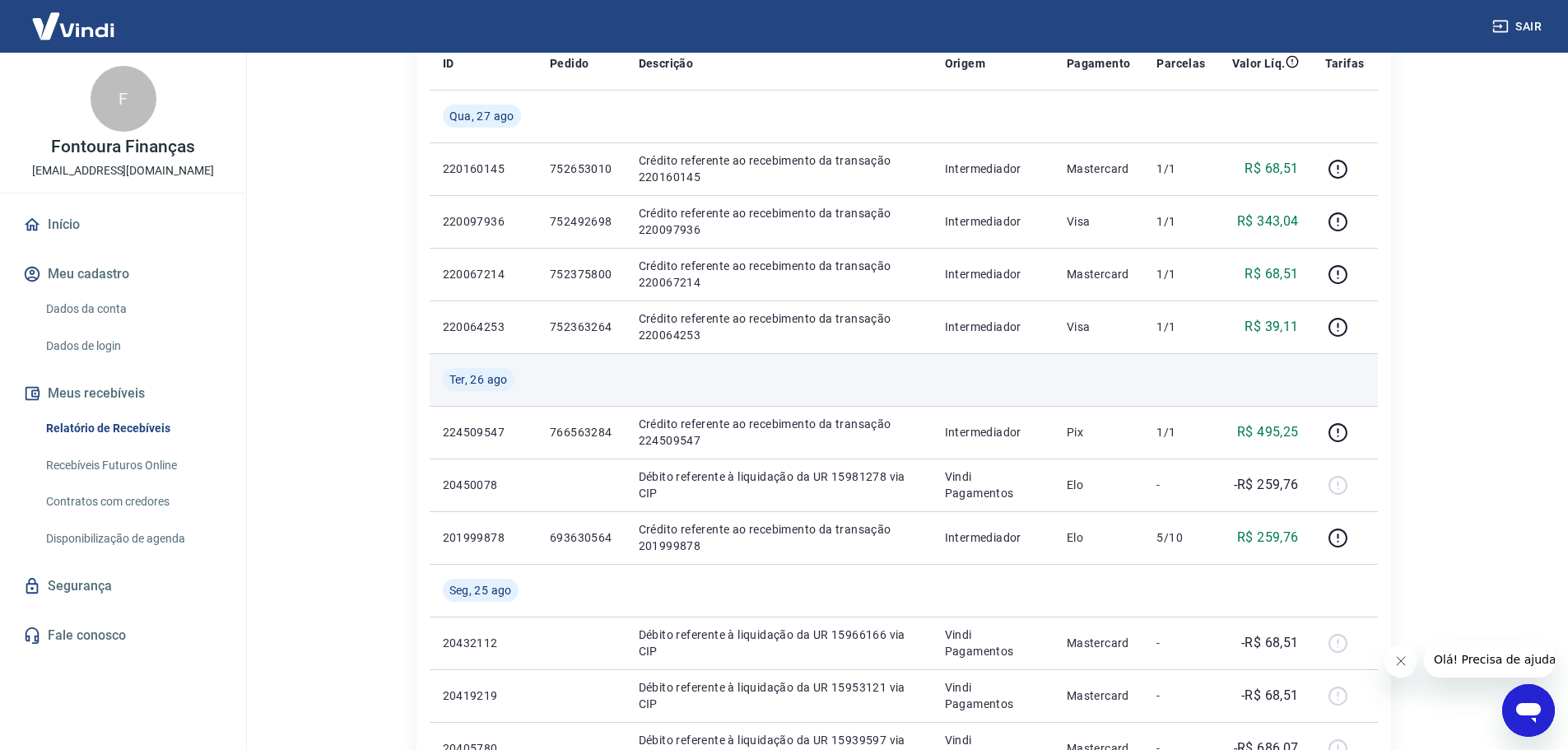
click at [1115, 355] on td at bounding box center [1099, 379] width 91 height 53
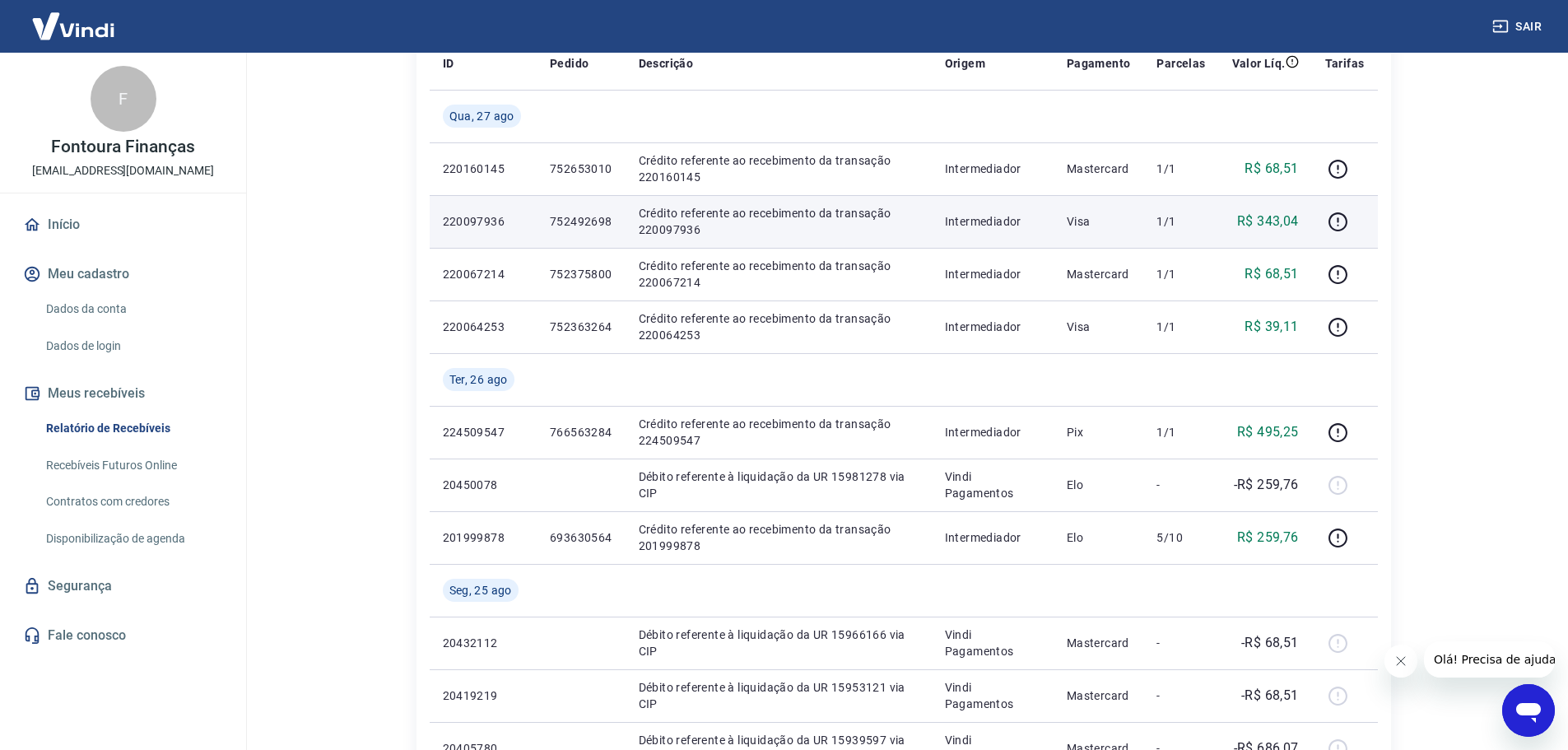
click at [482, 222] on p "220097936" at bounding box center [482, 221] width 80 height 16
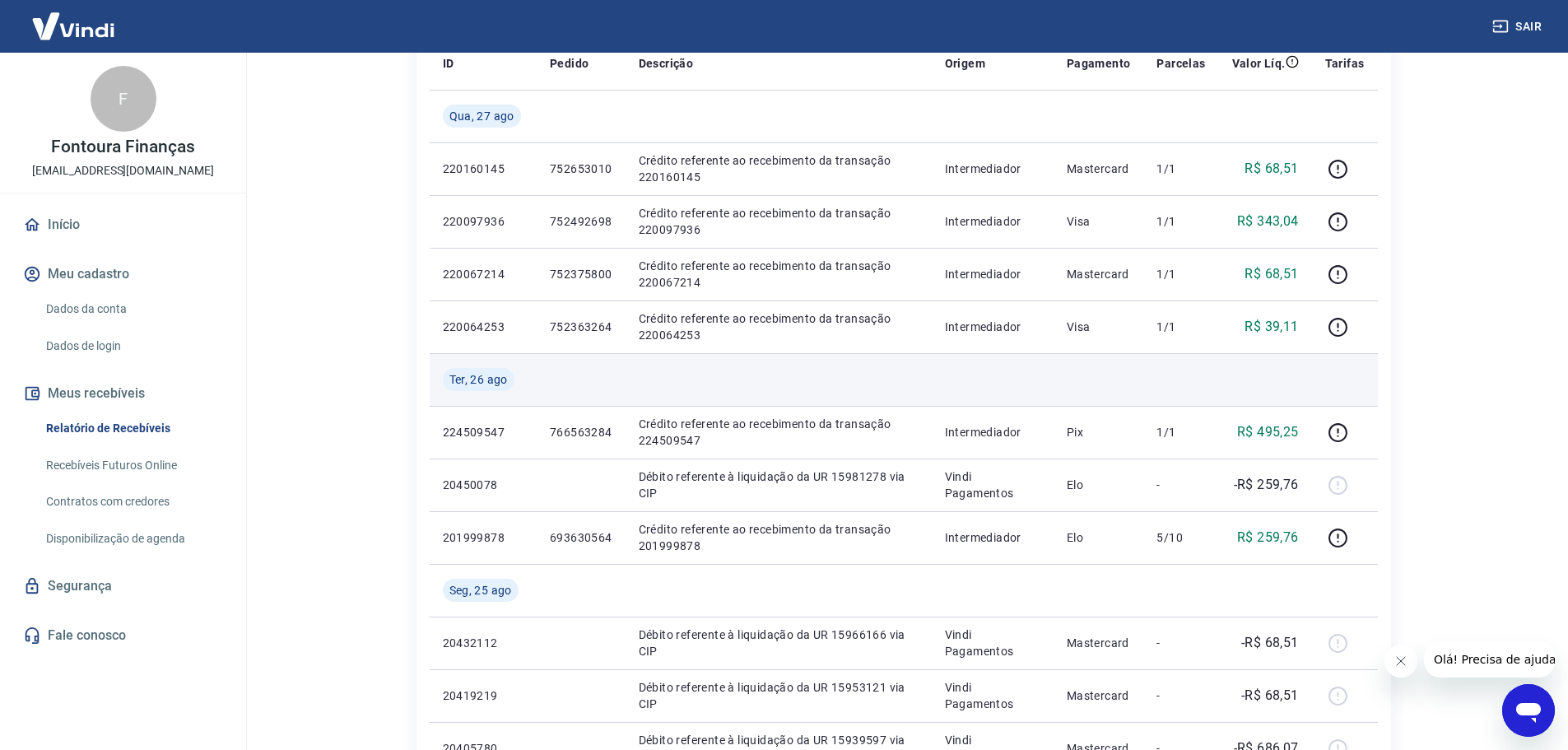
drag, startPoint x: 1056, startPoint y: 396, endPoint x: 1049, endPoint y: 391, distance: 8.6
click at [1054, 396] on td at bounding box center [992, 379] width 122 height 53
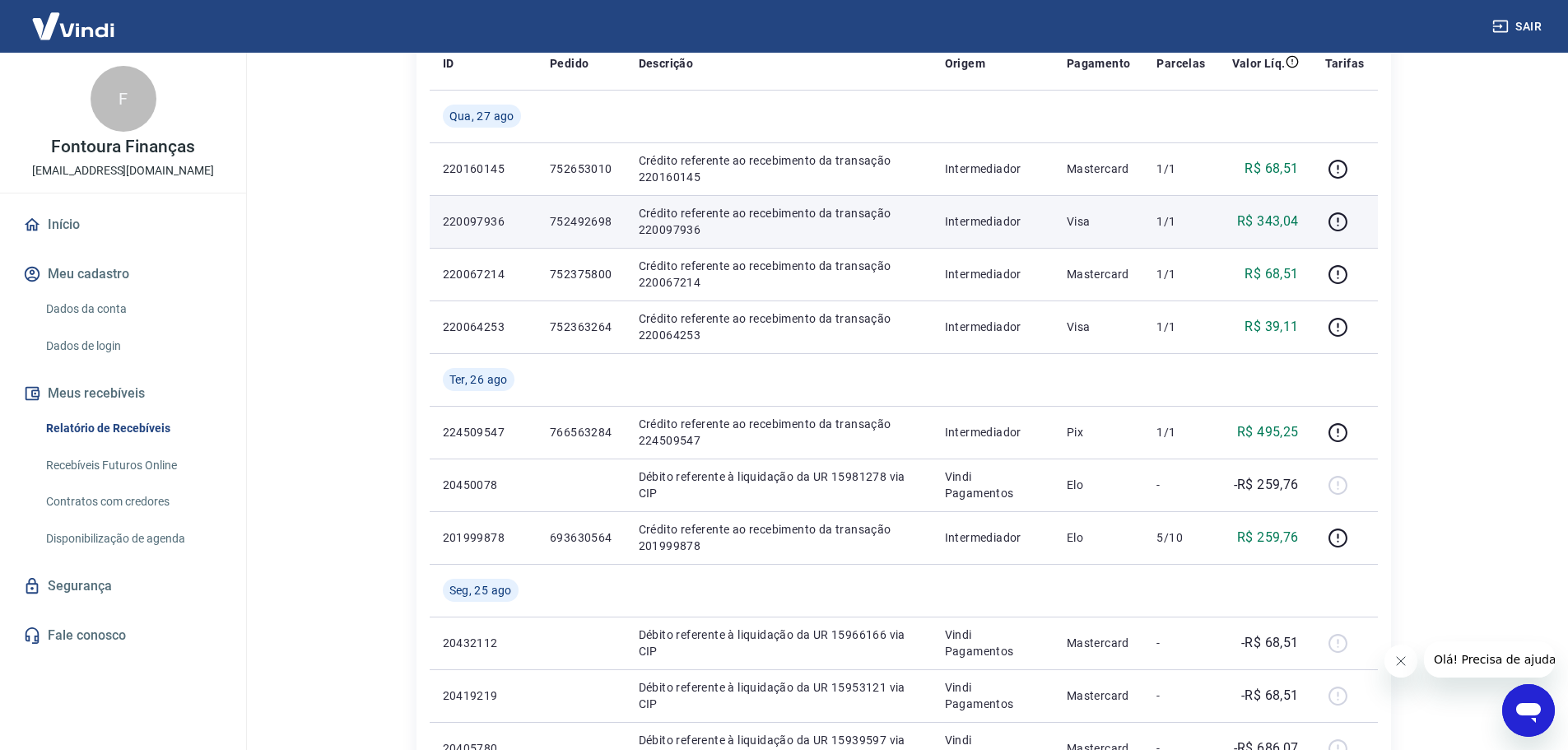
click at [486, 223] on p "220097936" at bounding box center [482, 221] width 80 height 16
copy p "220097936"
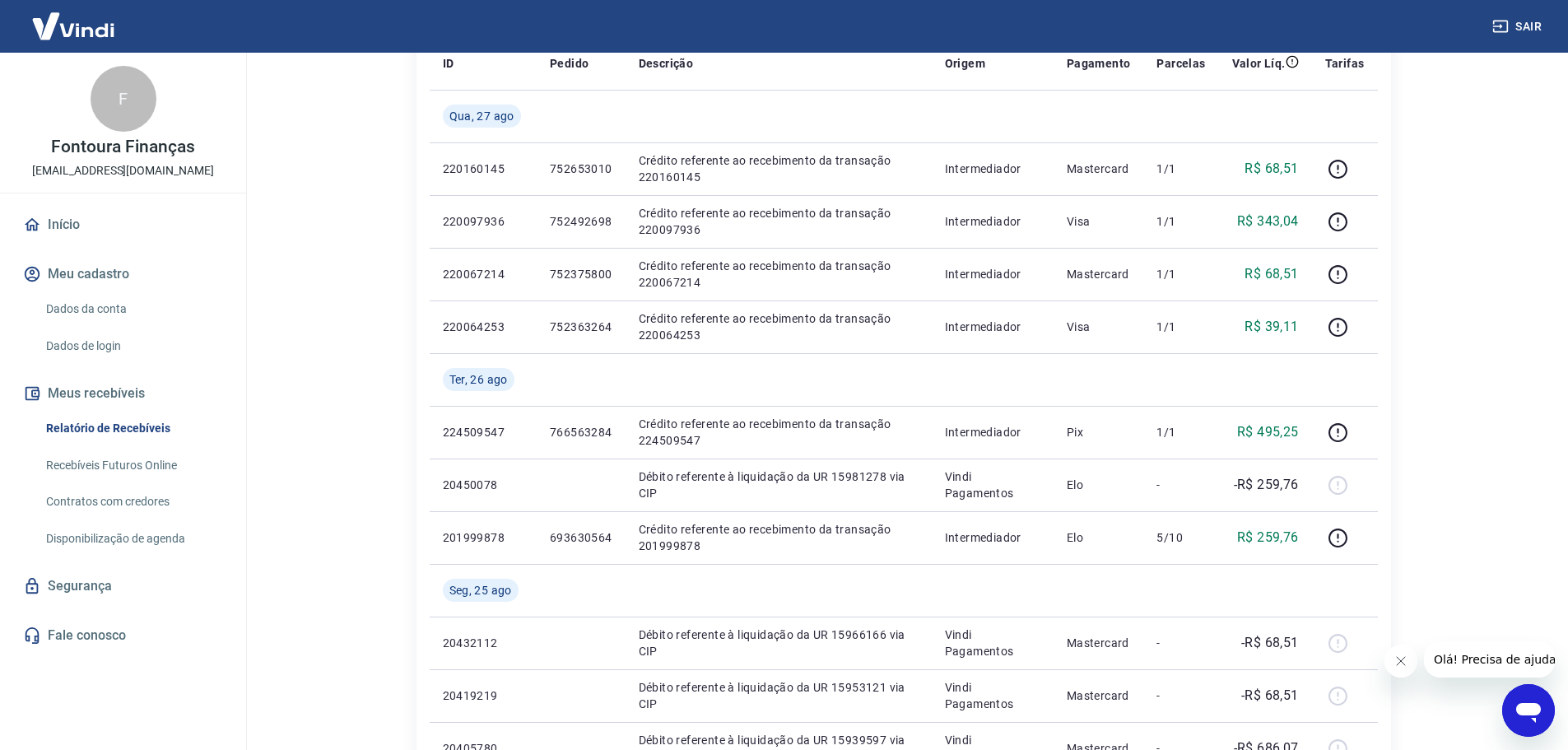
drag, startPoint x: 307, startPoint y: 213, endPoint x: 307, endPoint y: 200, distance: 13.0
click at [307, 213] on main "Início / Meus Recebíveis / Relatório de Recebíveis Relatório de Recebíveis Saib…" at bounding box center [903, 154] width 1329 height 697
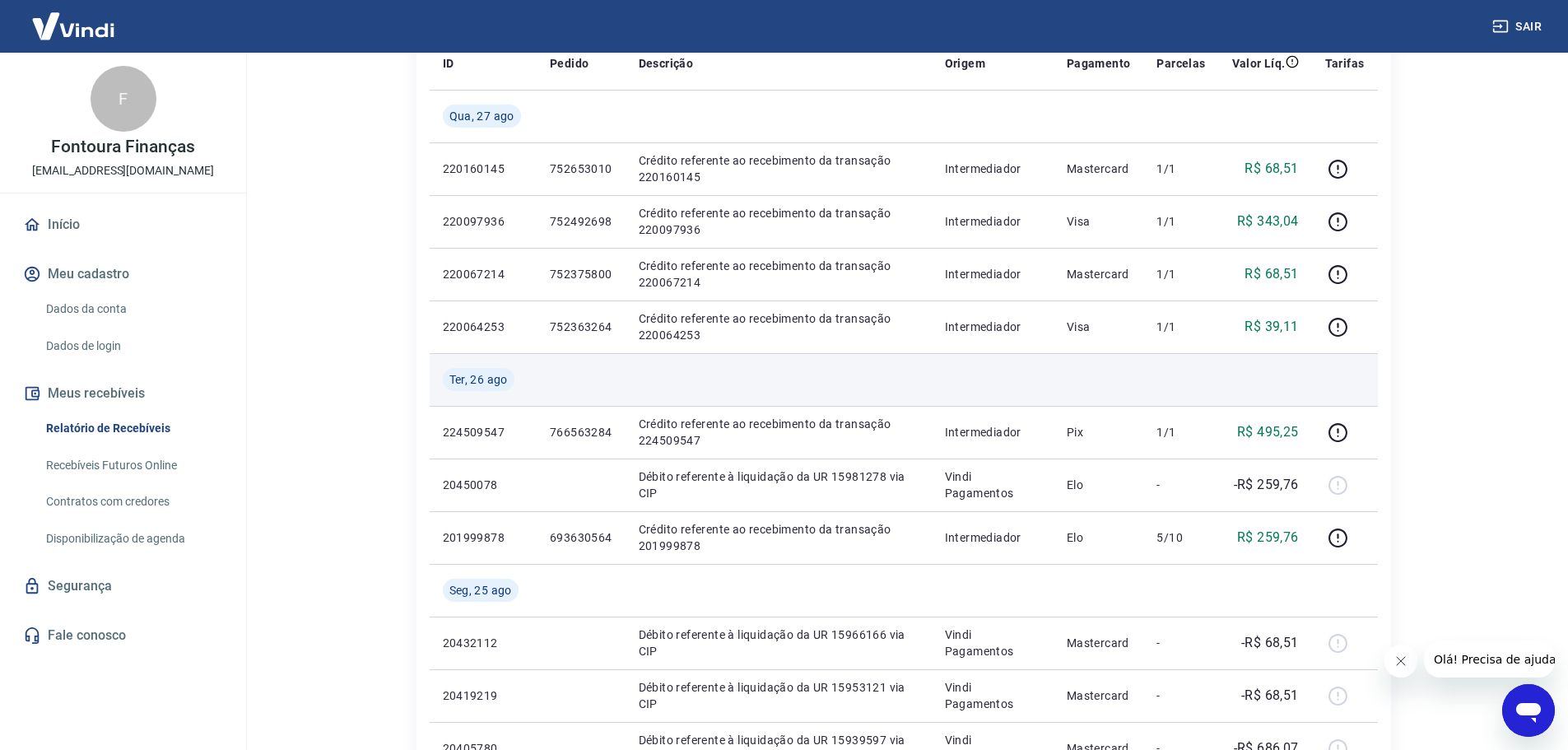
click at [1120, 378] on td at bounding box center [1099, 379] width 91 height 53
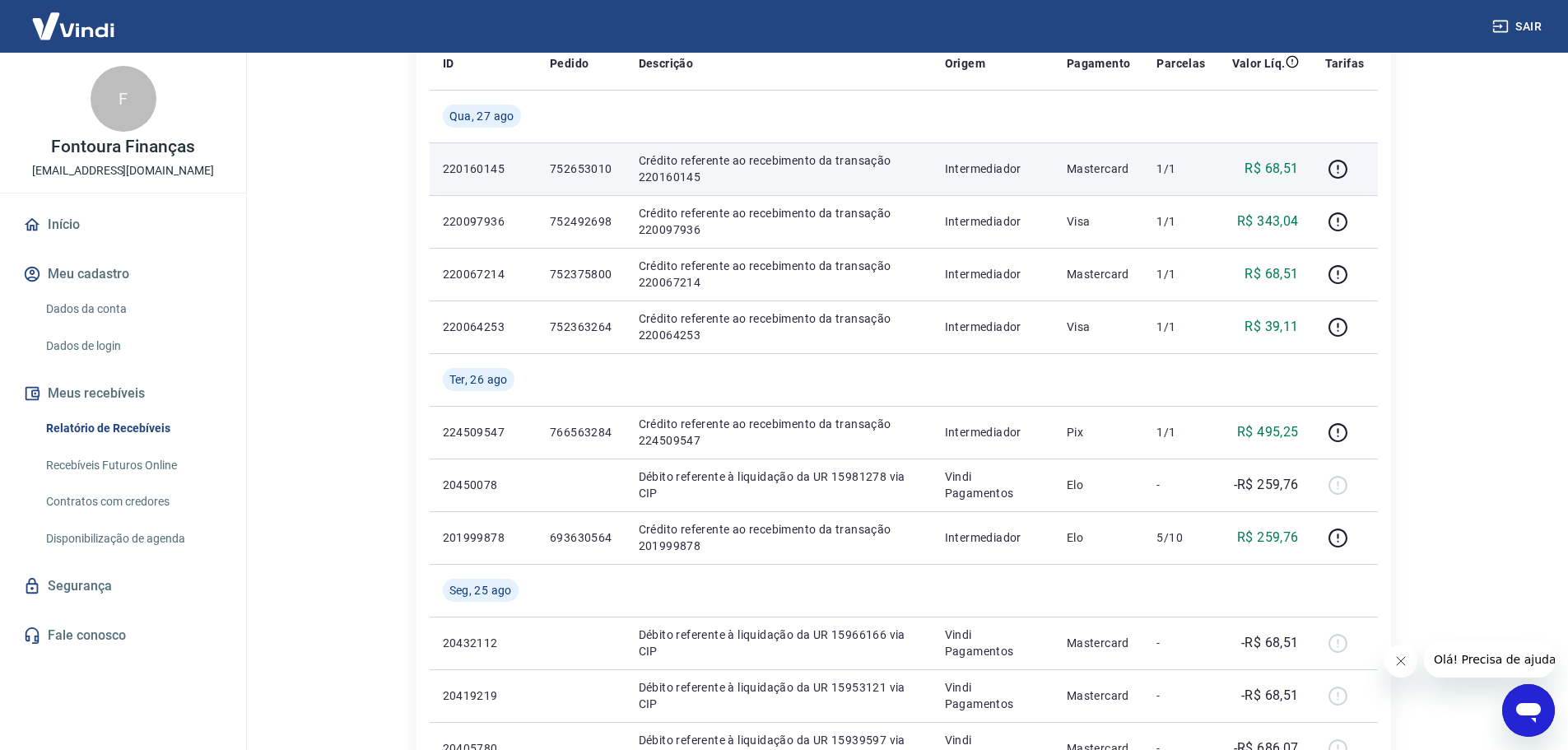
click at [479, 164] on p "220160145" at bounding box center [482, 168] width 80 height 16
copy p "220160145"
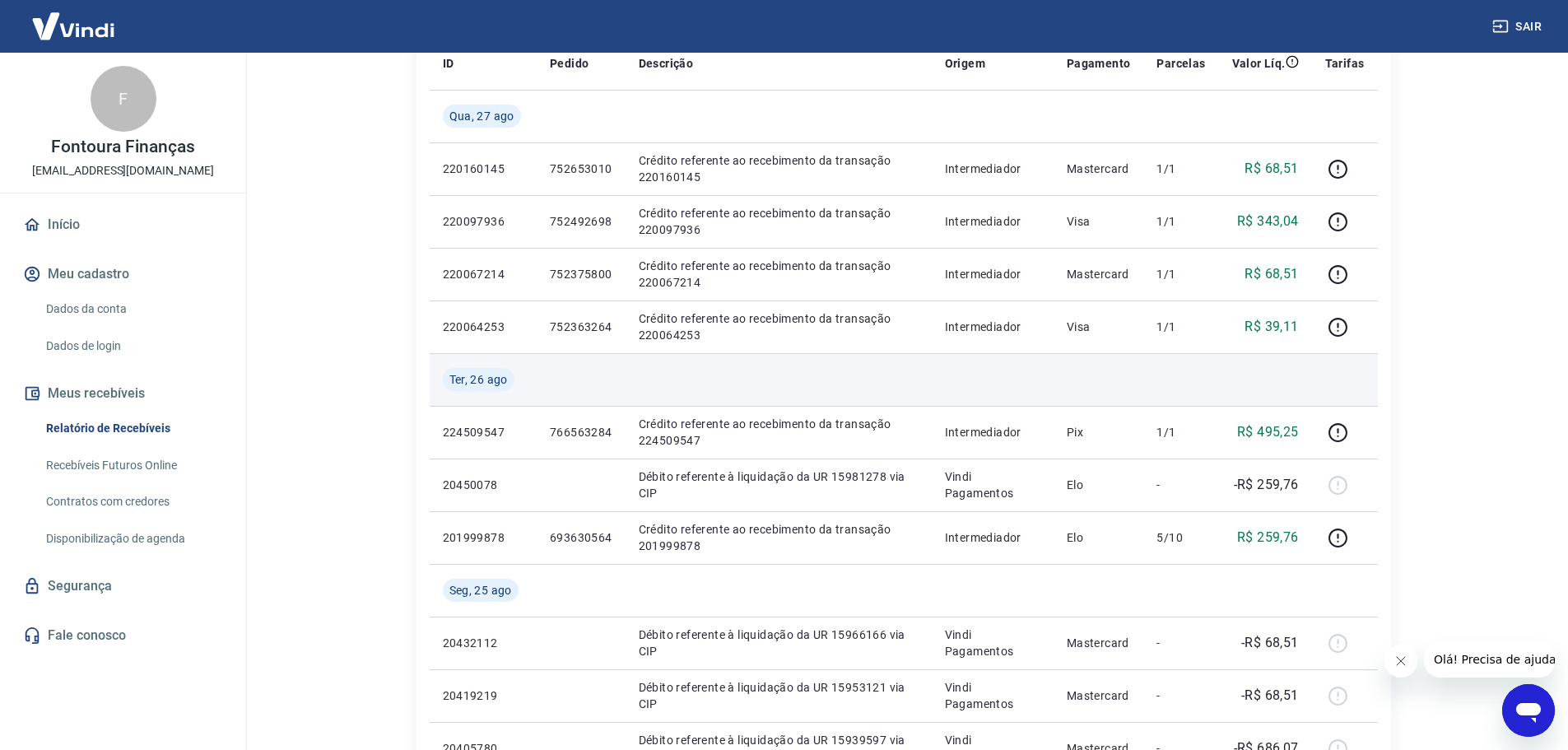
click at [1170, 391] on td at bounding box center [1181, 379] width 75 height 53
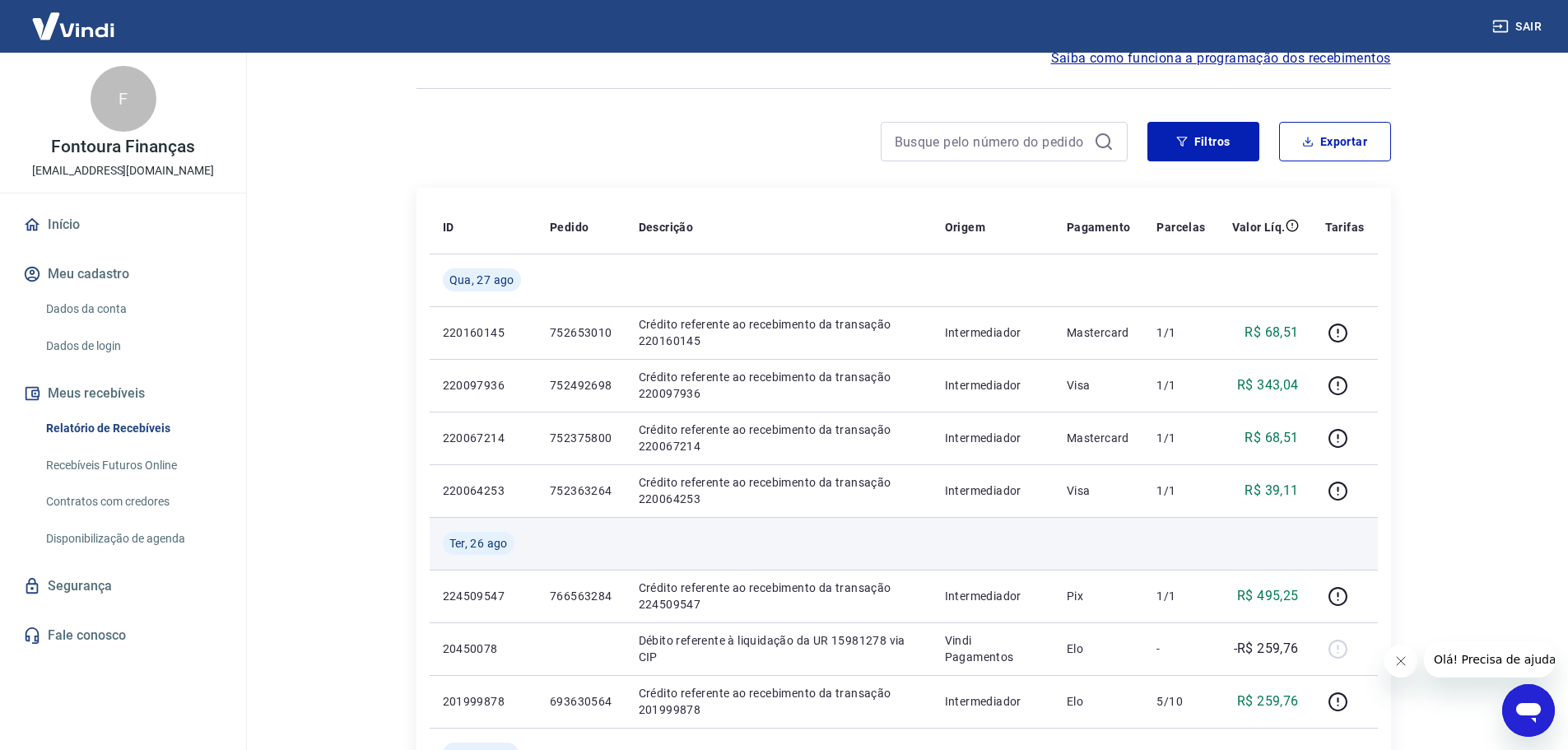
scroll to position [82, 0]
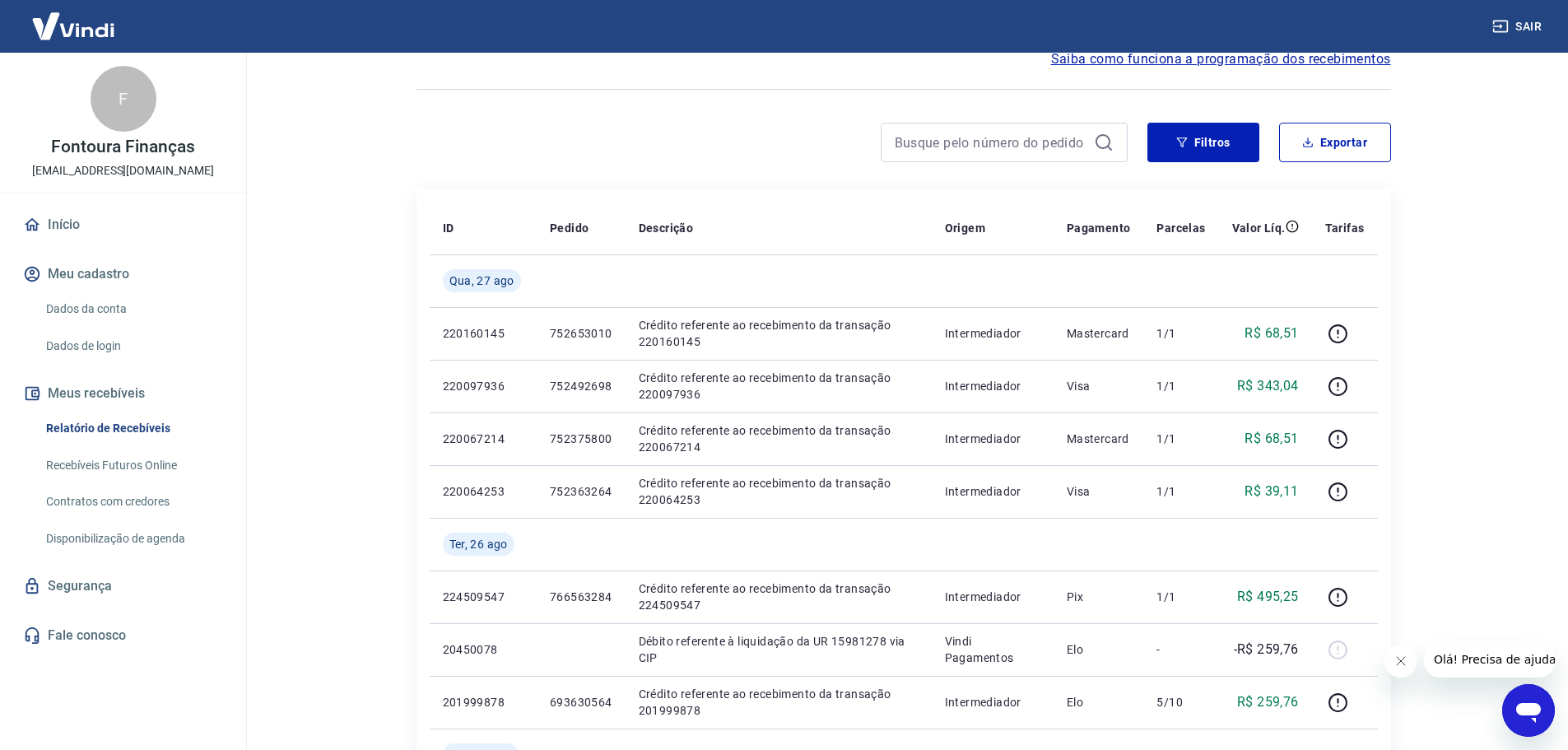
click at [1467, 340] on main "Início / Meus Recebíveis / Relatório de Recebíveis Relatório de Recebíveis Saib…" at bounding box center [903, 319] width 1329 height 697
